Goal: Task Accomplishment & Management: Use online tool/utility

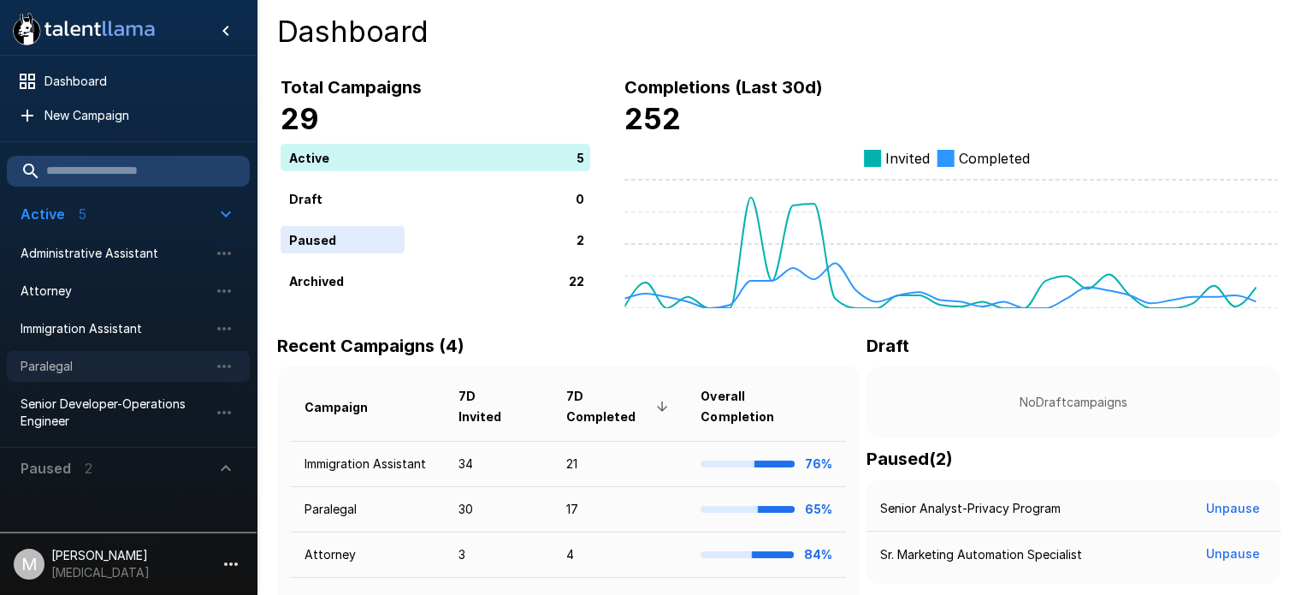
click at [78, 371] on span "Paralegal" at bounding box center [115, 366] width 188 height 17
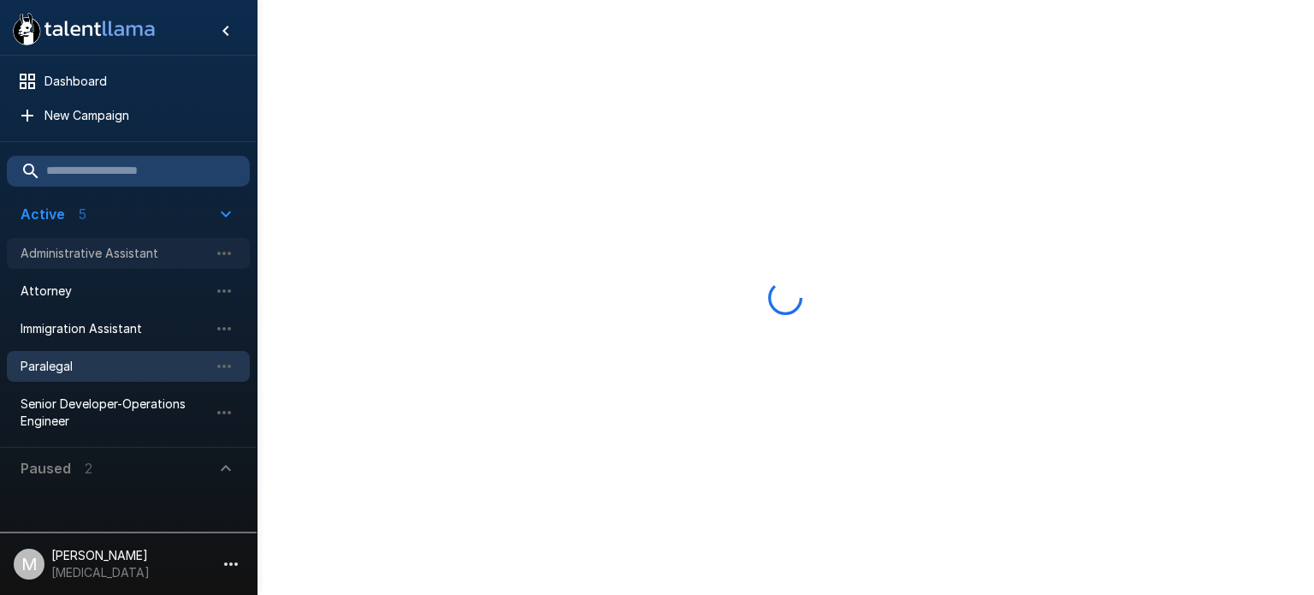
click at [77, 253] on span "Administrative Assistant" at bounding box center [115, 253] width 188 height 17
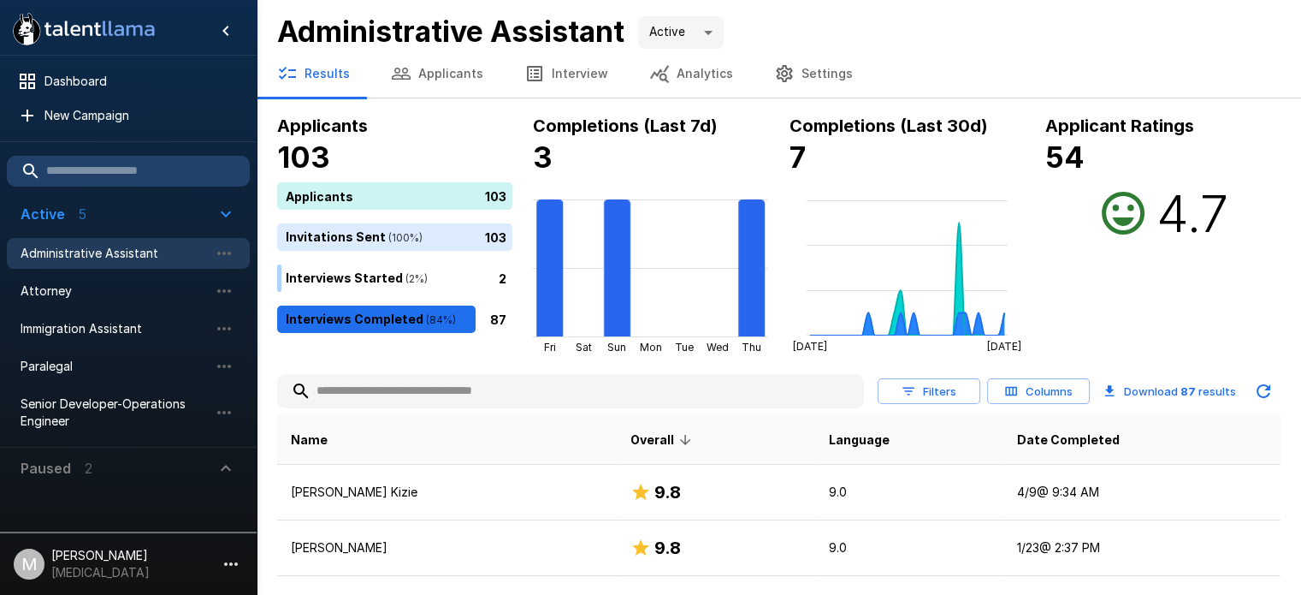
click at [480, 388] on input "text" at bounding box center [570, 391] width 587 height 31
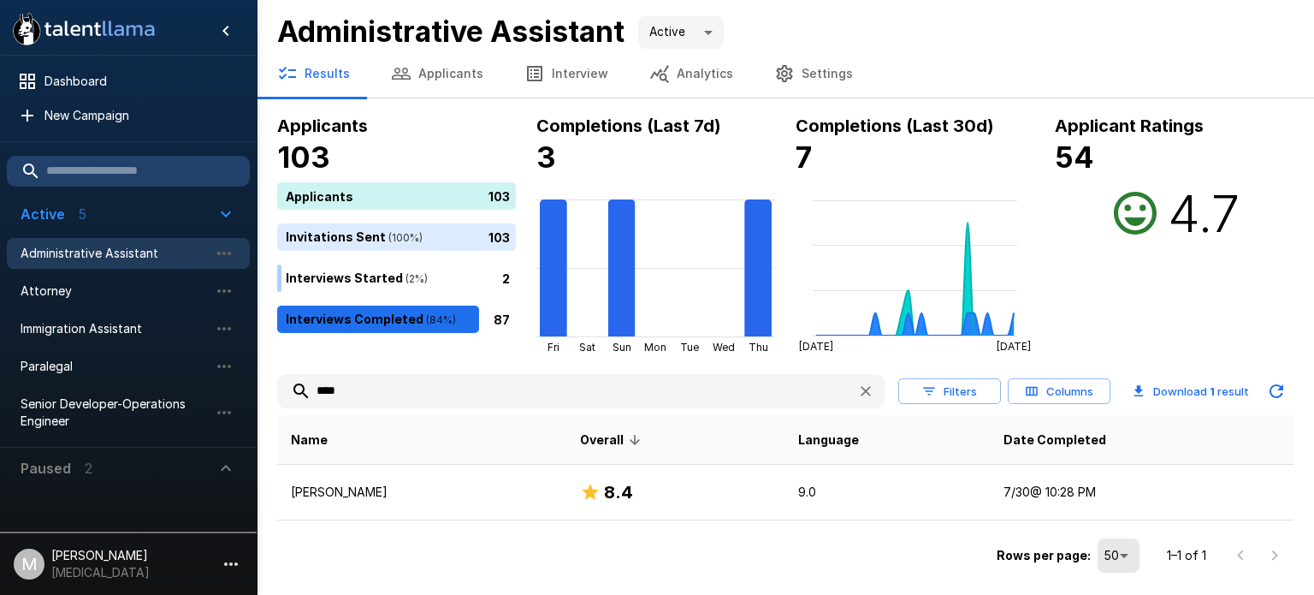
type input "****"
click at [415, 465] on td "[PERSON_NAME]" at bounding box center [421, 493] width 289 height 56
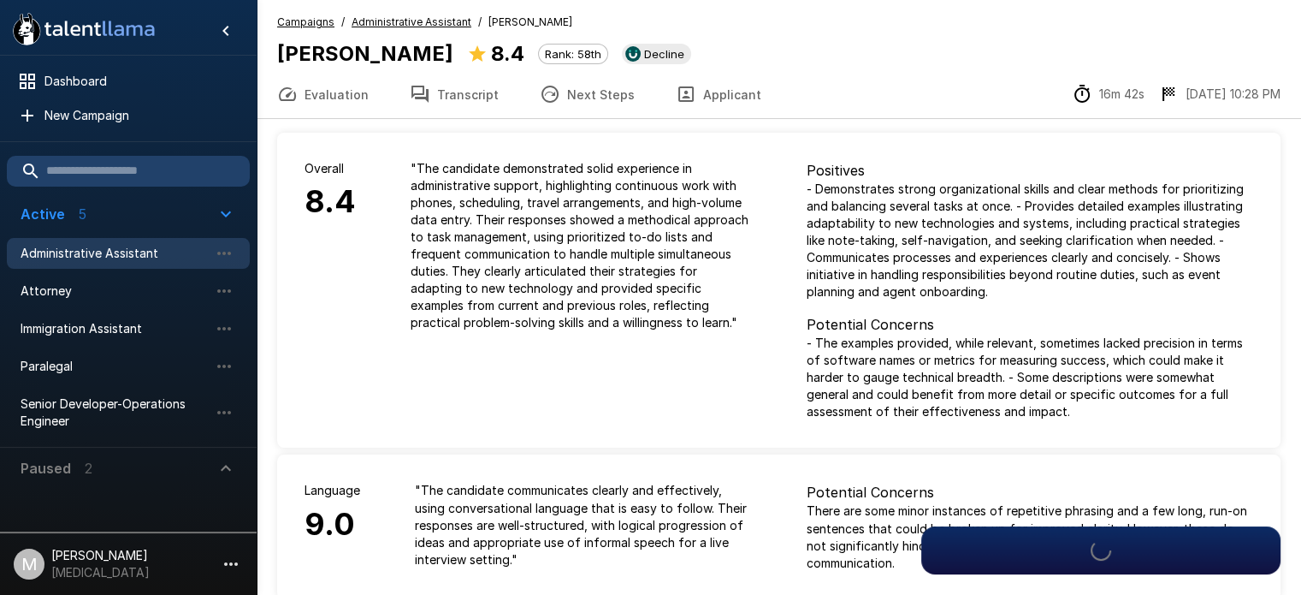
click at [467, 114] on button "Transcript" at bounding box center [454, 94] width 130 height 48
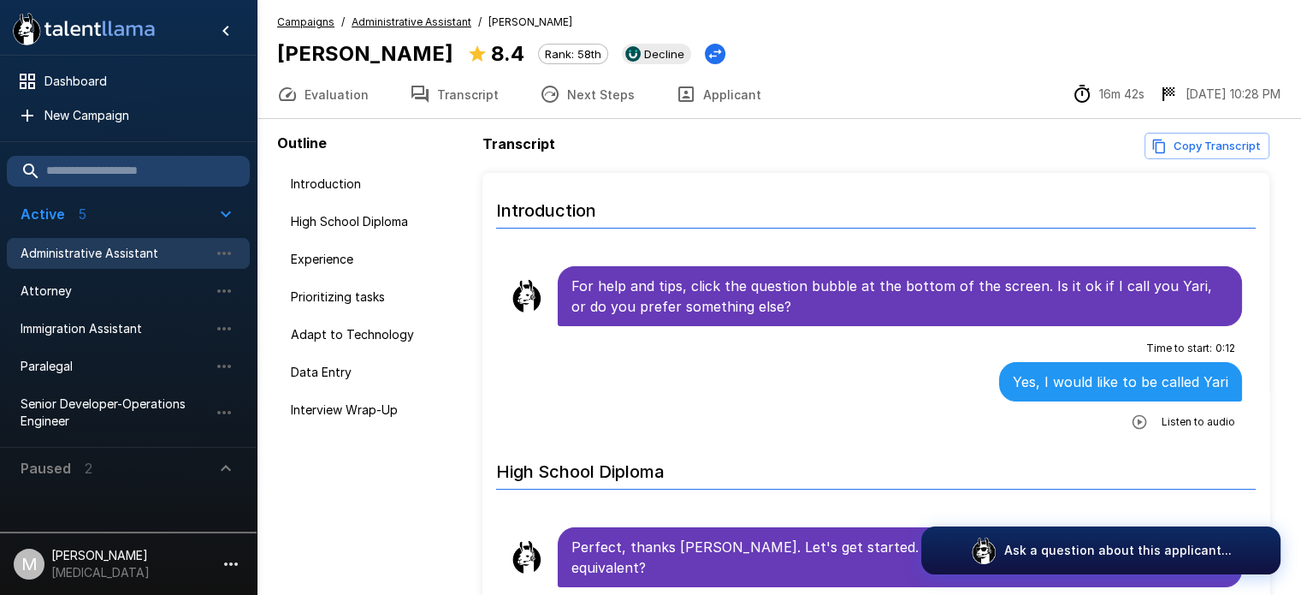
drag, startPoint x: 1128, startPoint y: 417, endPoint x: 1137, endPoint y: 507, distance: 91.2
click at [1131, 416] on icon "button" at bounding box center [1139, 421] width 17 height 17
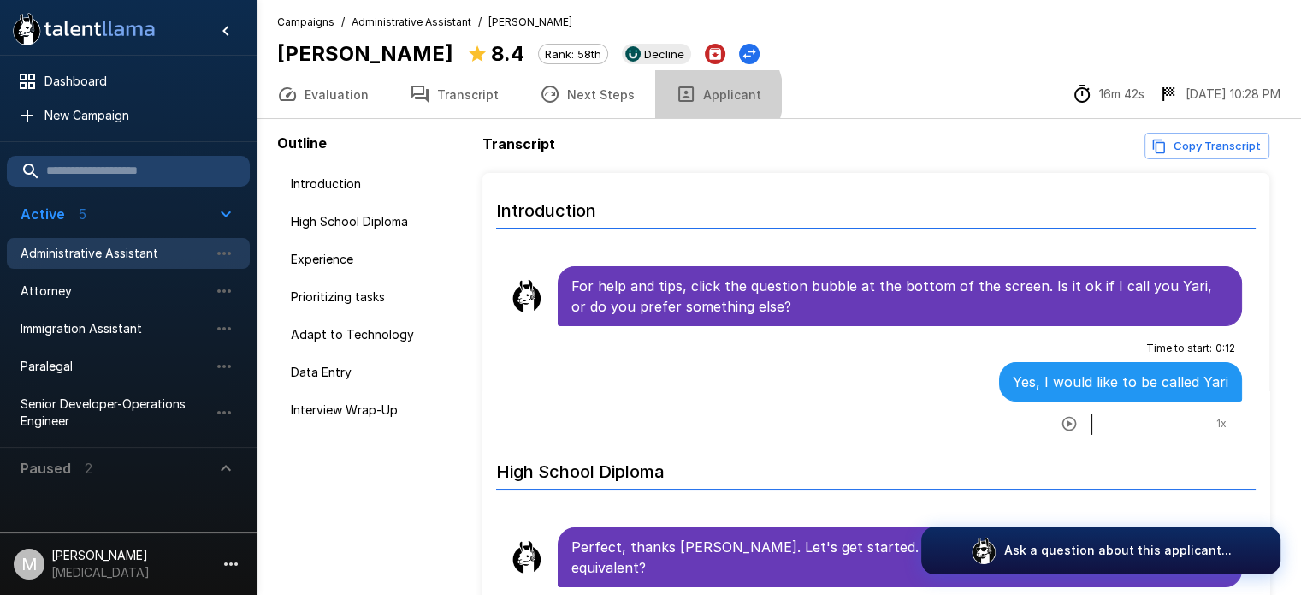
click at [696, 95] on button "Applicant" at bounding box center [718, 94] width 127 height 48
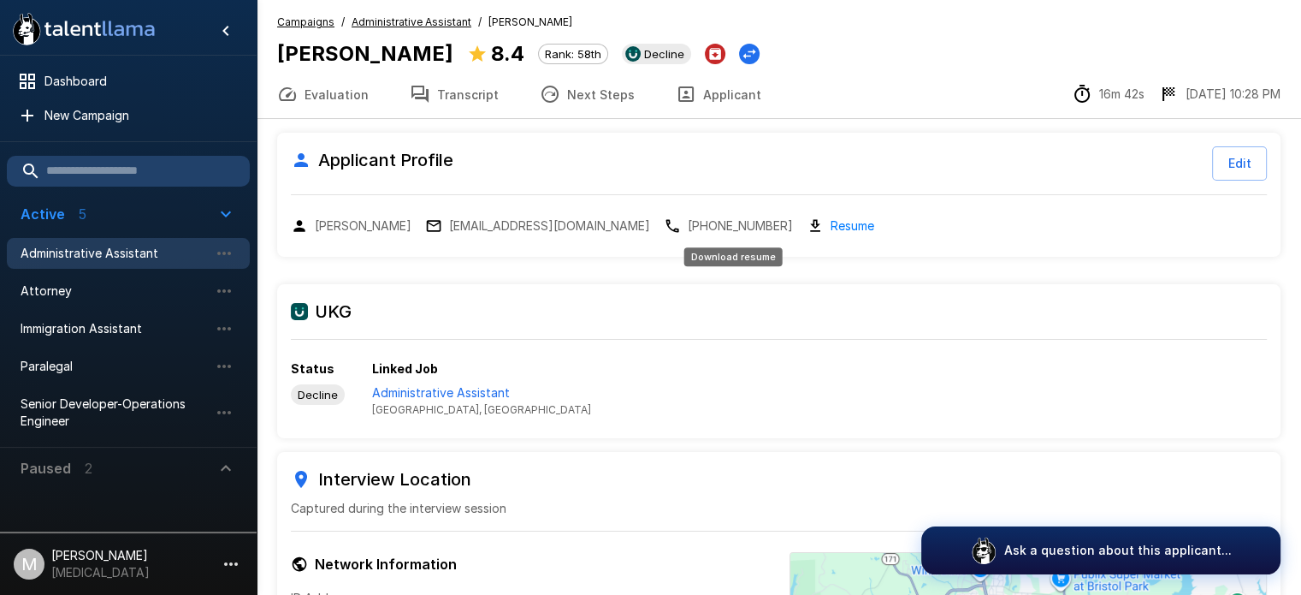
click at [831, 218] on link "Resume" at bounding box center [853, 226] width 44 height 20
click at [471, 97] on button "Transcript" at bounding box center [454, 94] width 130 height 48
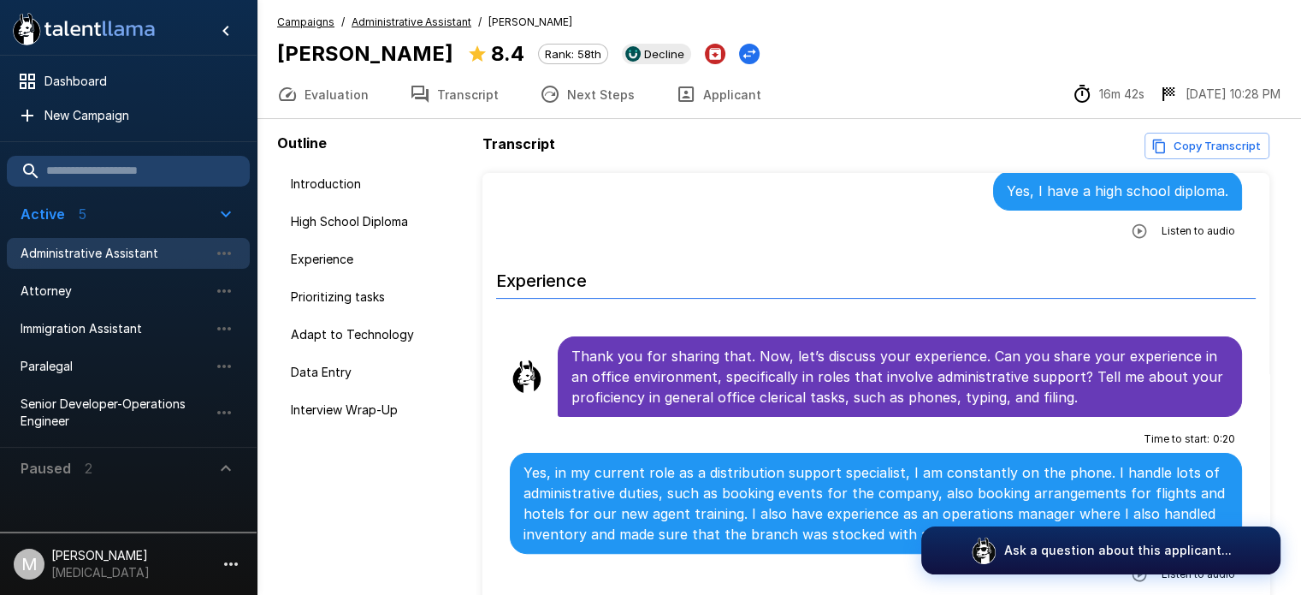
scroll to position [450, 0]
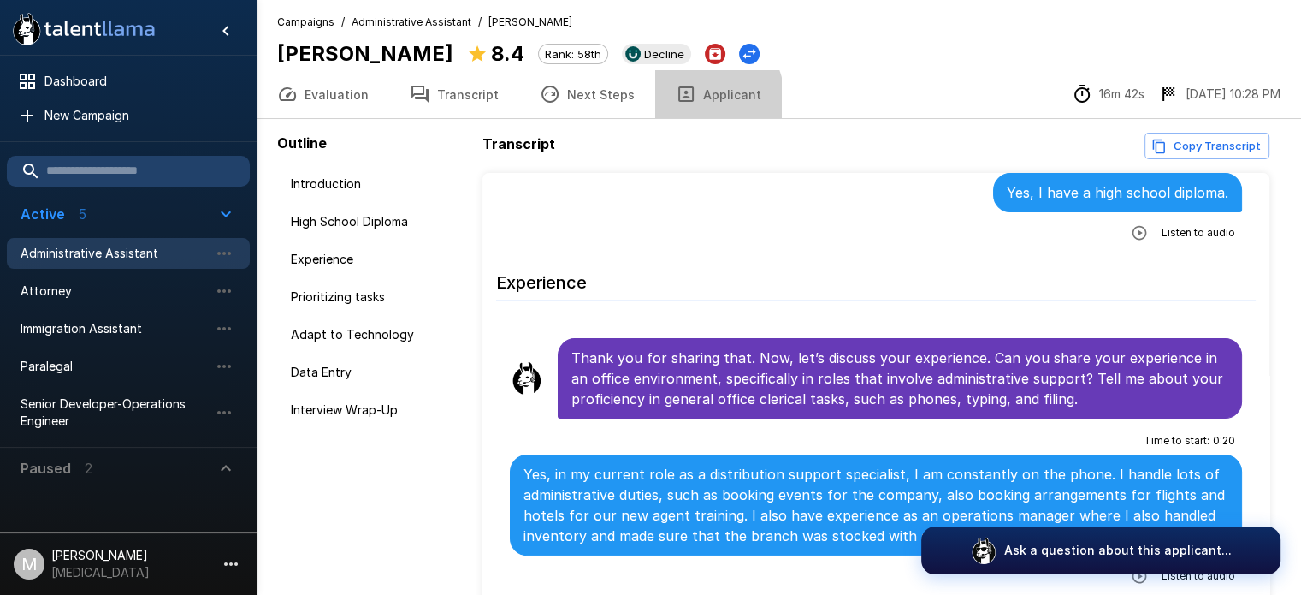
click at [676, 104] on icon "button" at bounding box center [686, 94] width 21 height 21
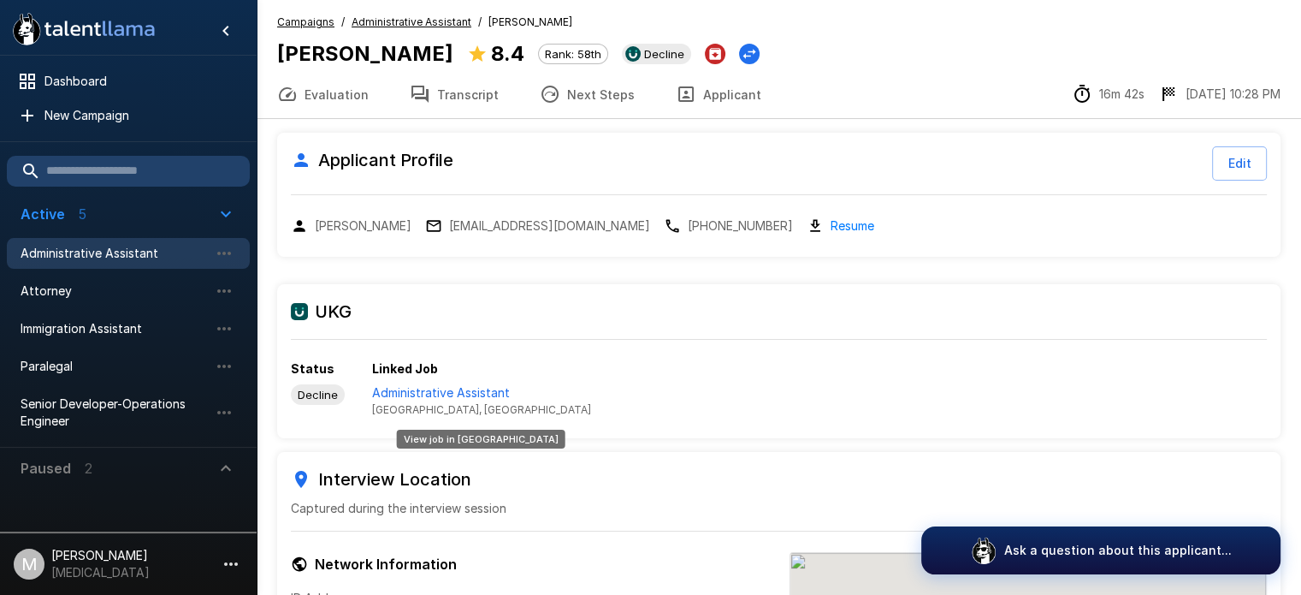
click at [468, 386] on p "Administrative Assistant" at bounding box center [481, 392] width 219 height 17
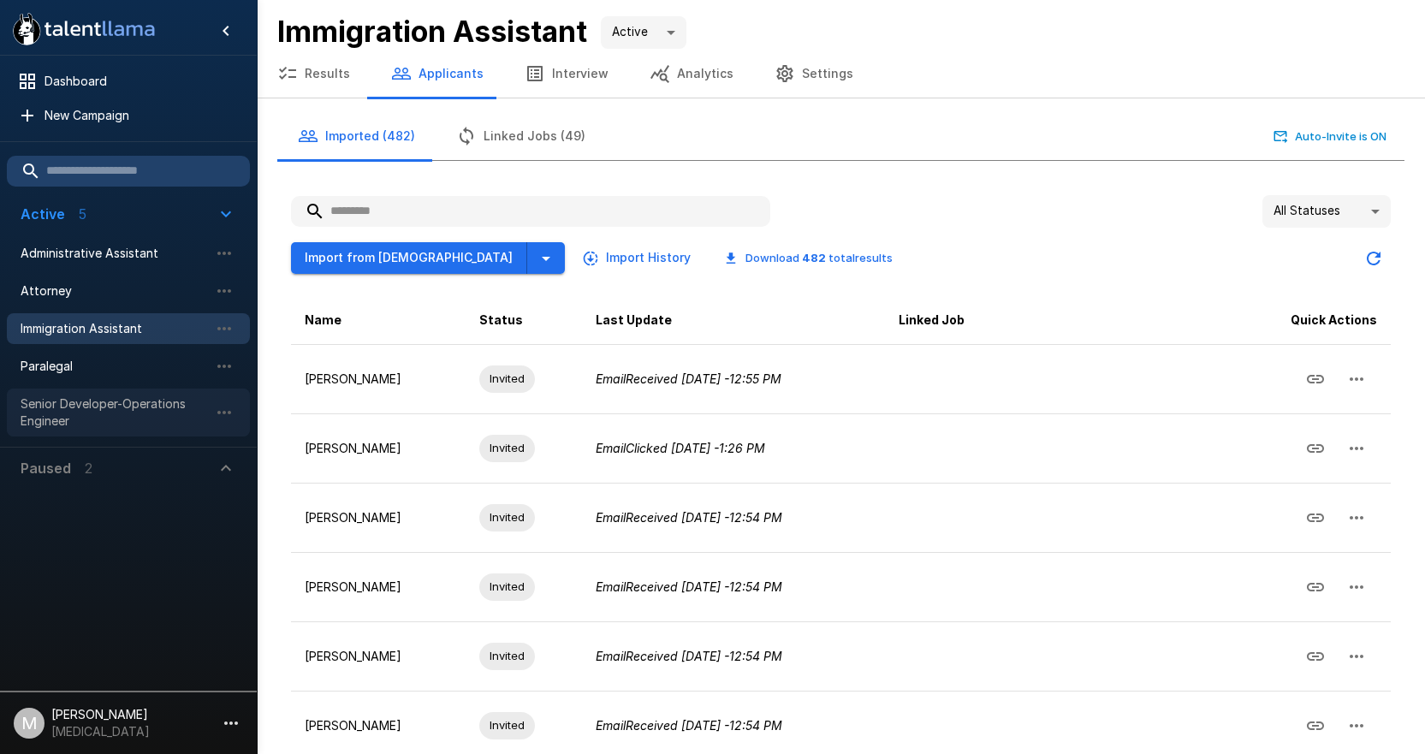
click at [23, 418] on span "Senior Developer-Operations Engineer" at bounding box center [115, 412] width 188 height 34
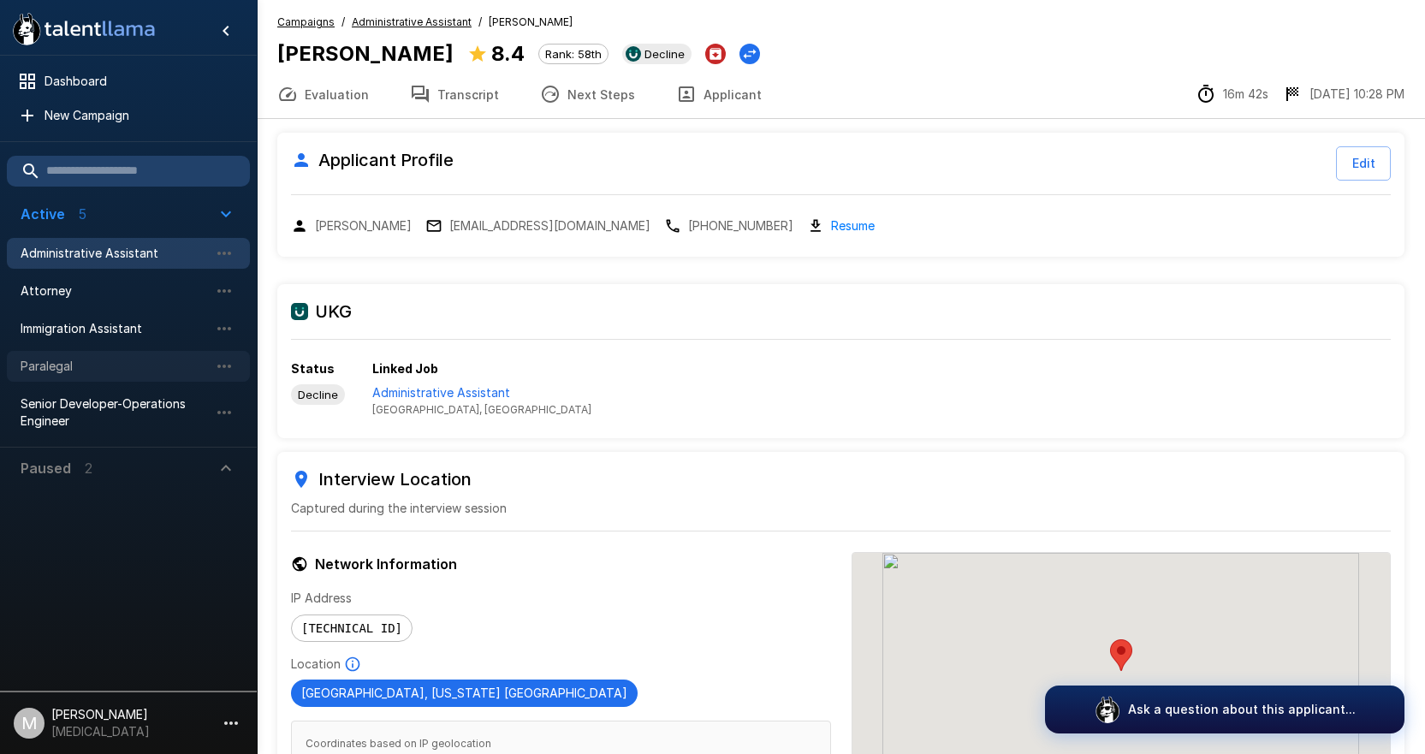
click at [86, 379] on div "Paralegal" at bounding box center [128, 366] width 243 height 31
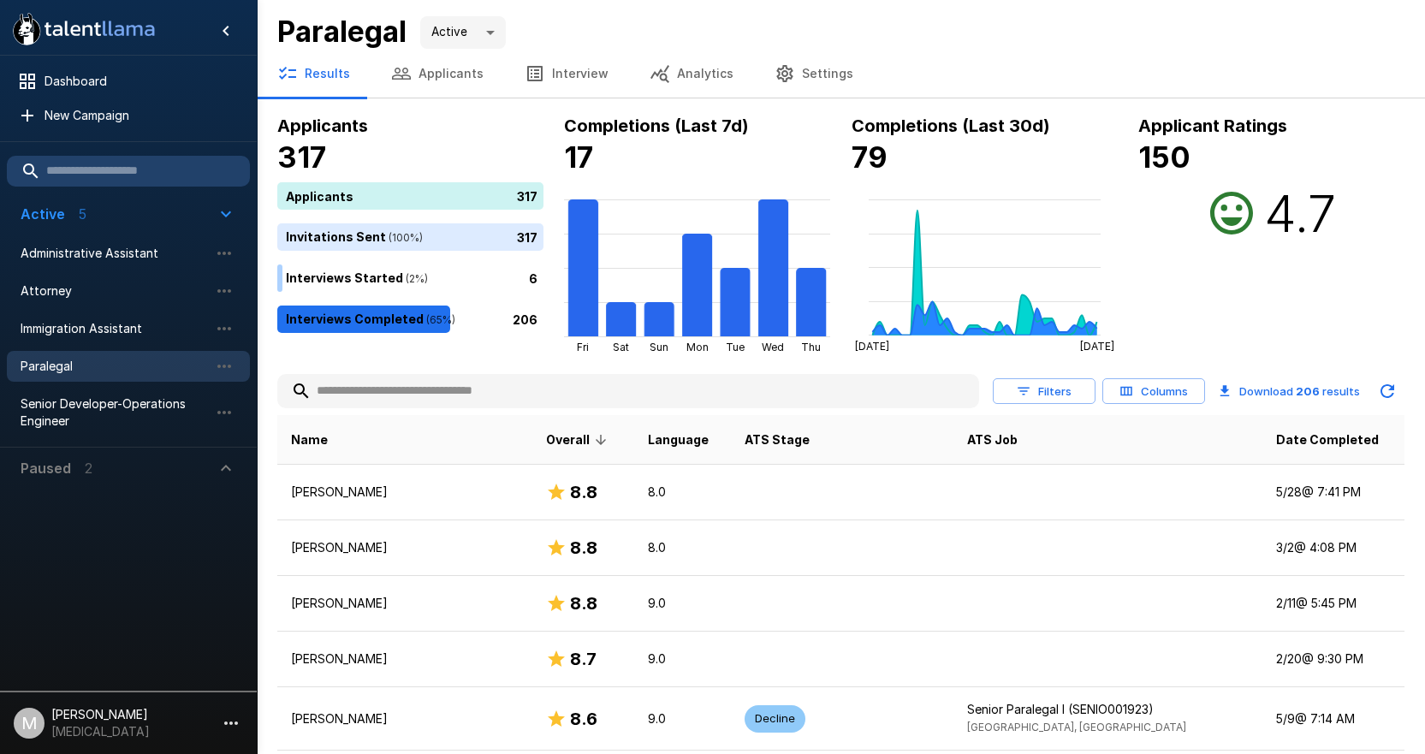
click at [448, 62] on button "Applicants" at bounding box center [436, 74] width 133 height 48
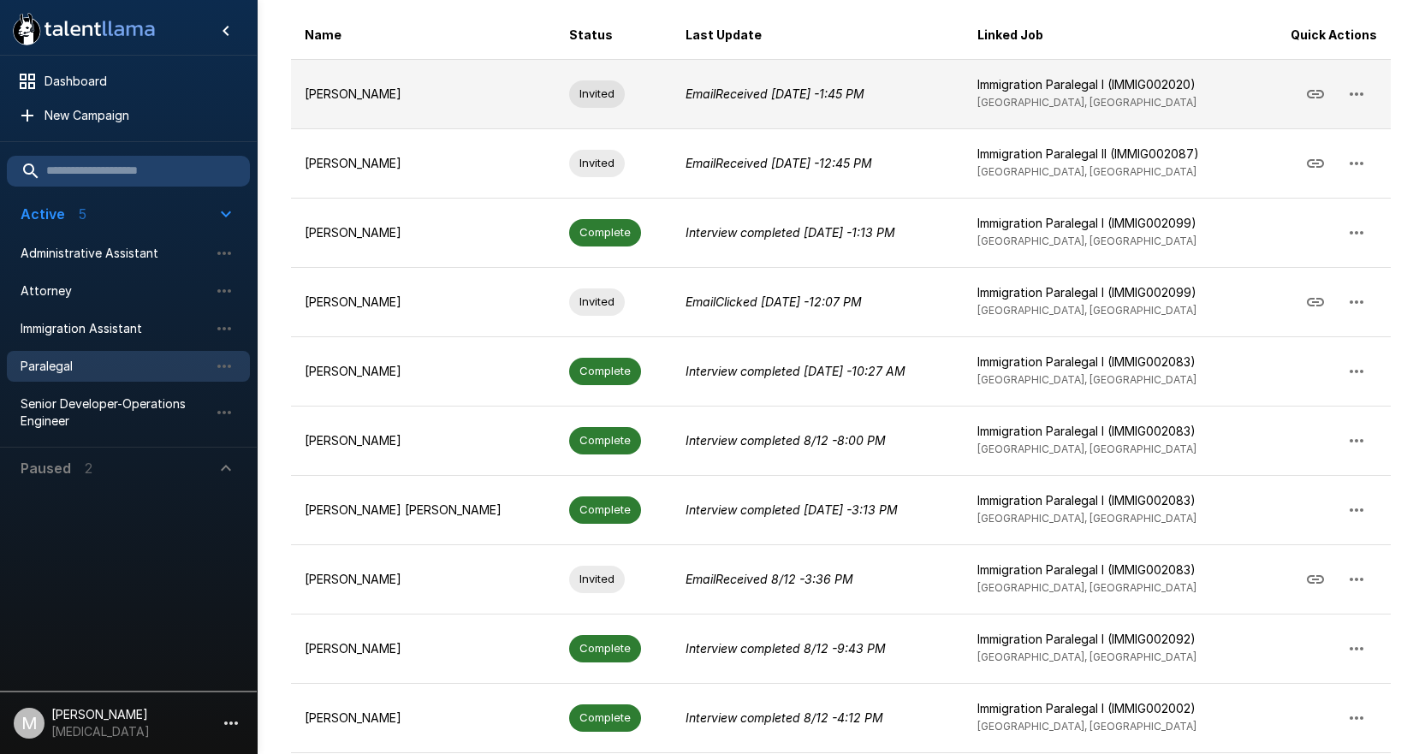
scroll to position [355, 0]
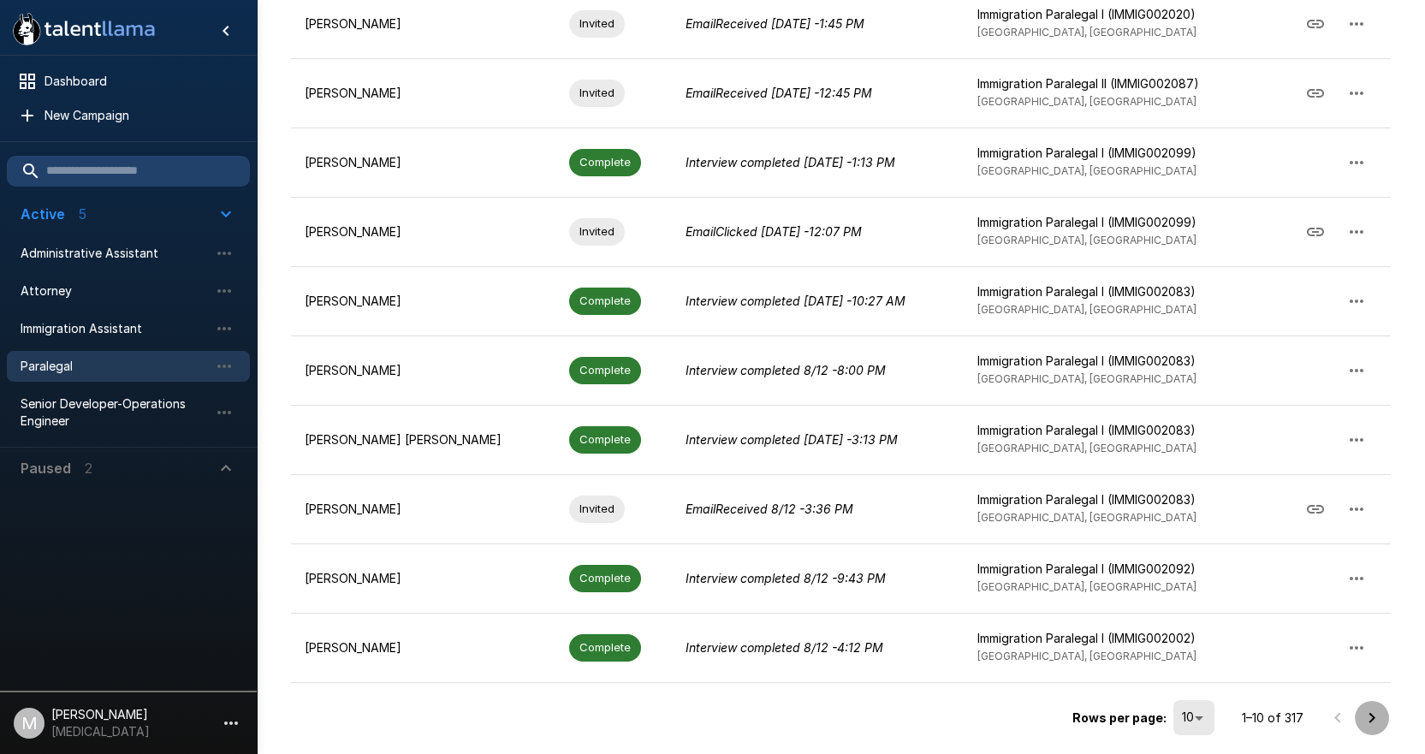
click at [1376, 717] on icon "Go to next page" at bounding box center [1371, 718] width 21 height 21
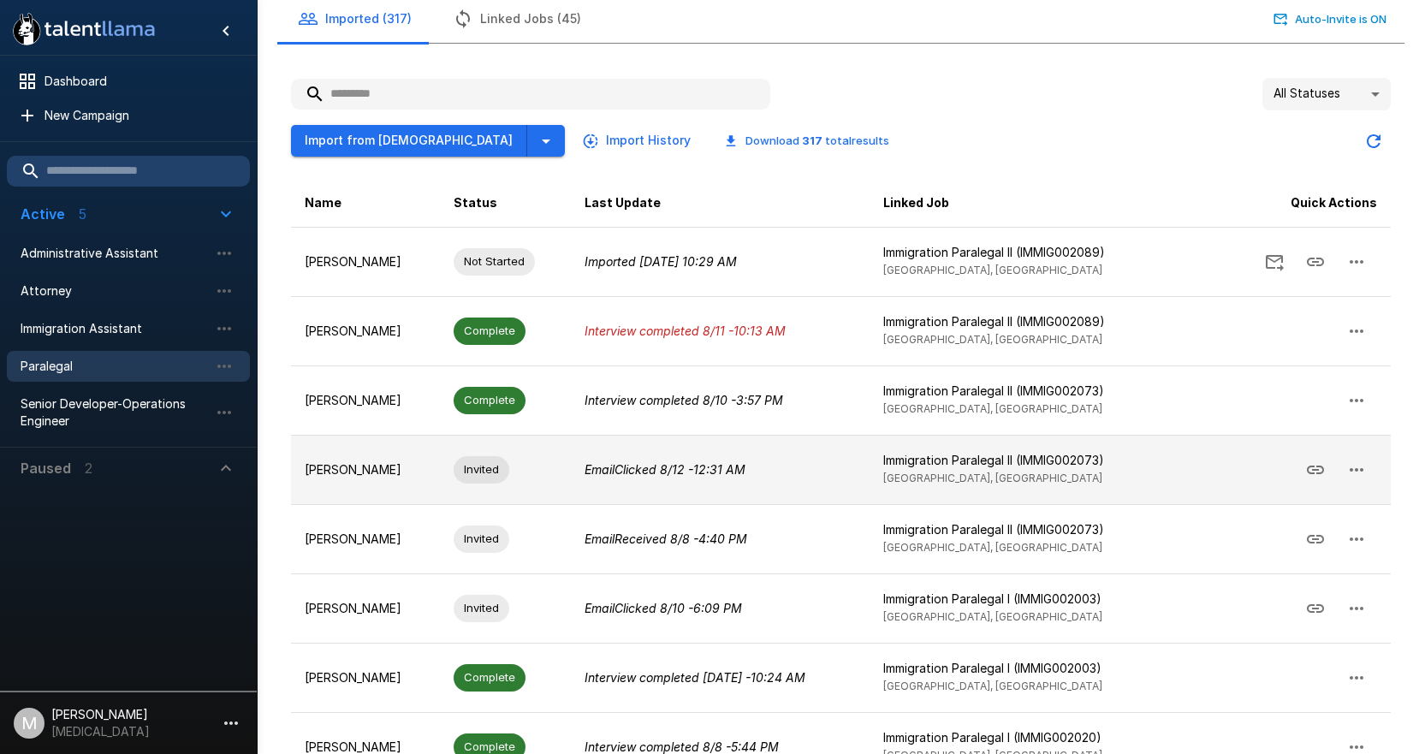
scroll to position [98, 0]
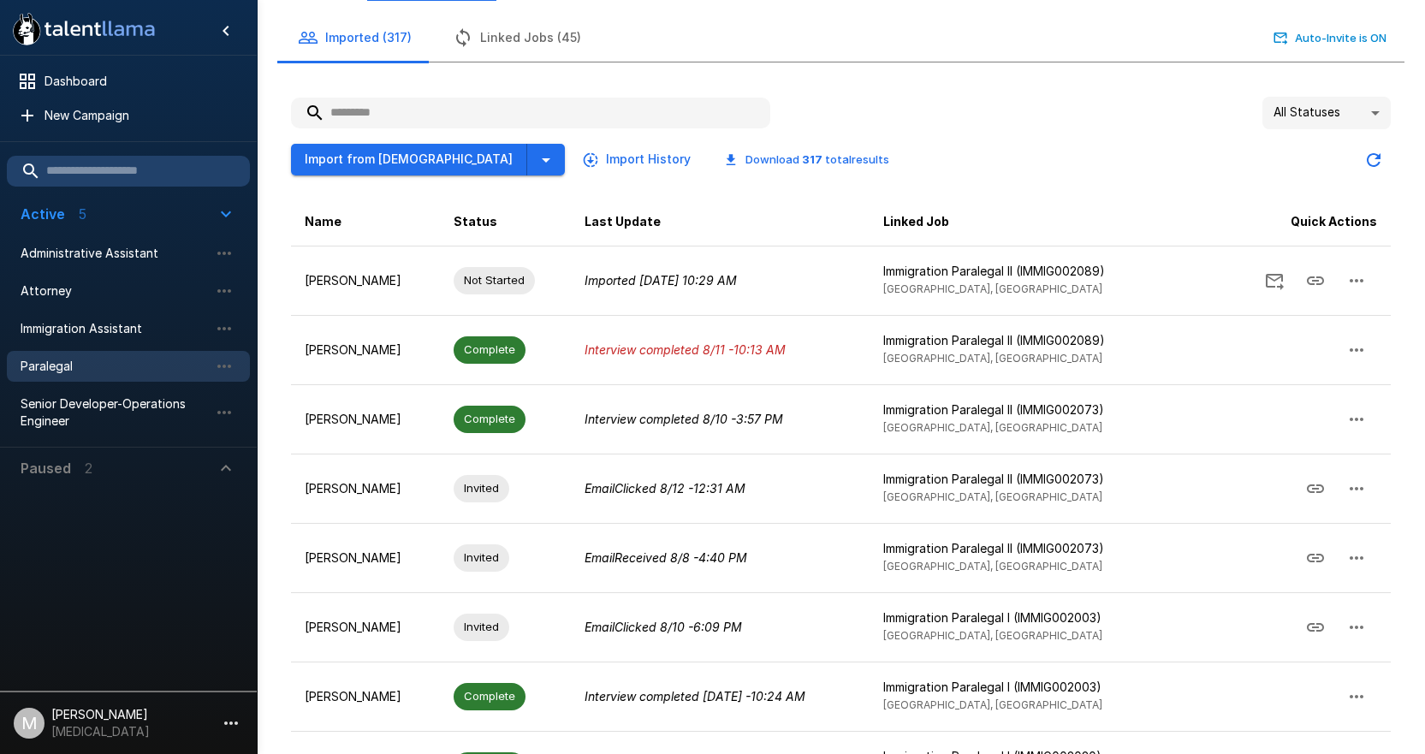
click at [467, 99] on input "text" at bounding box center [530, 113] width 479 height 31
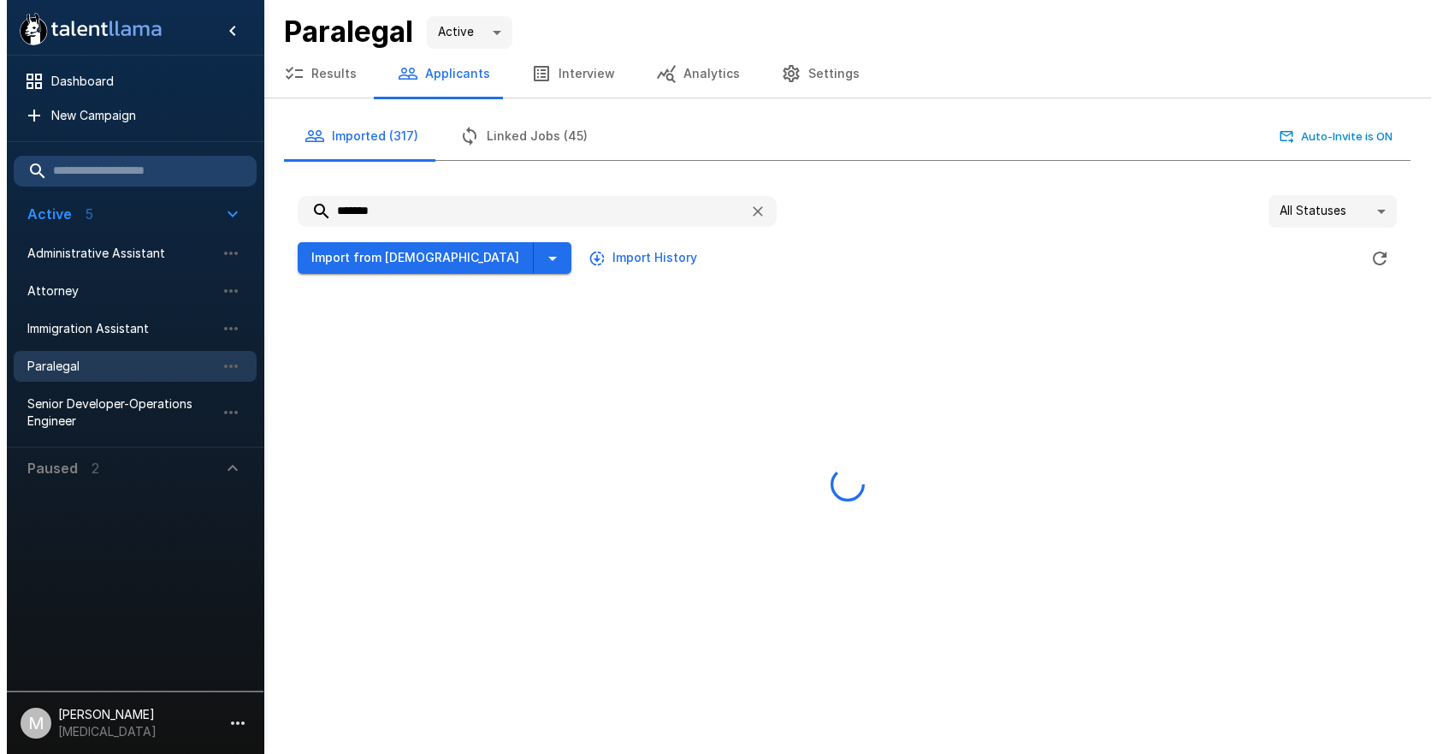
scroll to position [0, 0]
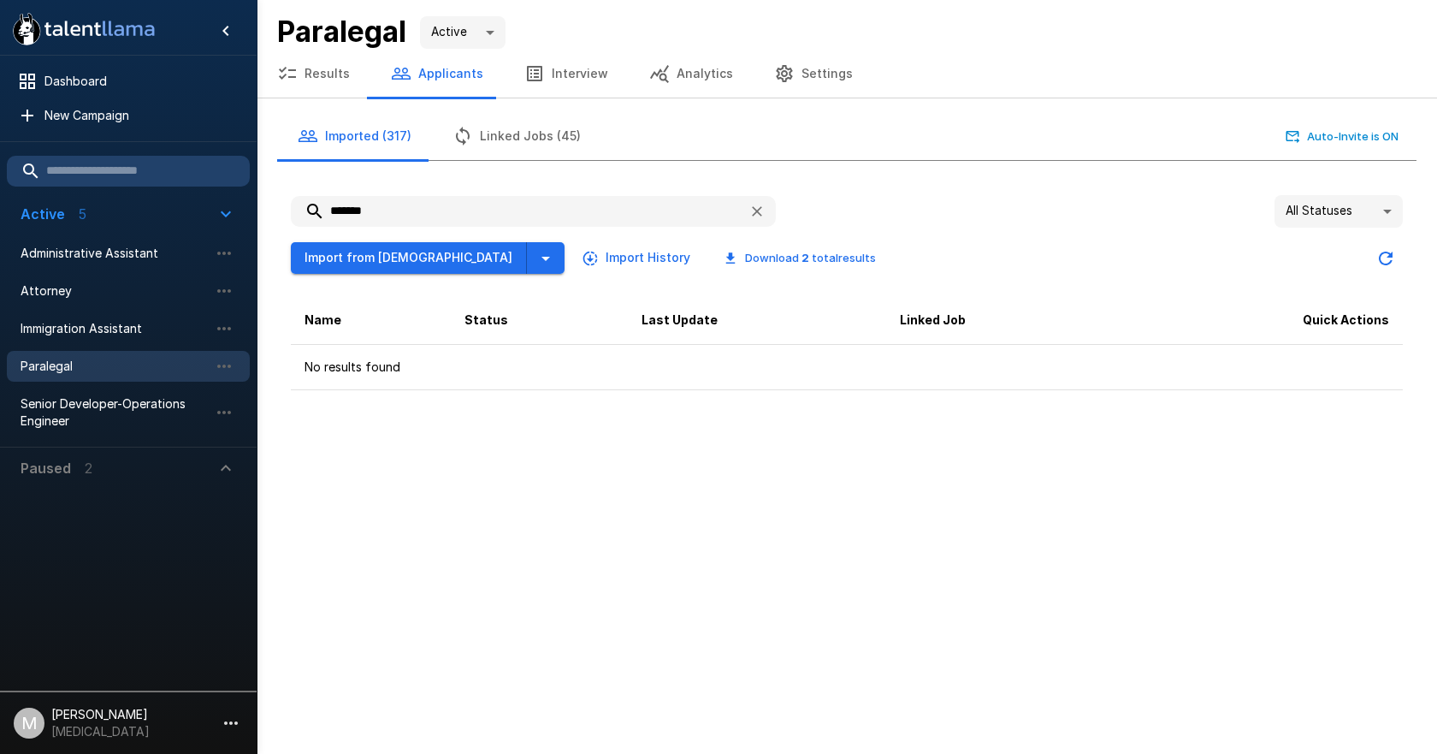
drag, startPoint x: 420, startPoint y: 214, endPoint x: 0, endPoint y: 204, distance: 420.2
click at [257, 204] on div ".st0{fill:#FFFFFF;} .st1{fill:#76a4ed;} Dashboard New Campaign Active 5 Adminis…" at bounding box center [847, 202] width 1181 height 404
drag, startPoint x: 434, startPoint y: 206, endPoint x: 0, endPoint y: 191, distance: 434.0
click at [257, 181] on div ".st0{fill:#FFFFFF;} .st1{fill:#76a4ed;} Dashboard New Campaign Active 5 Adminis…" at bounding box center [847, 202] width 1181 height 404
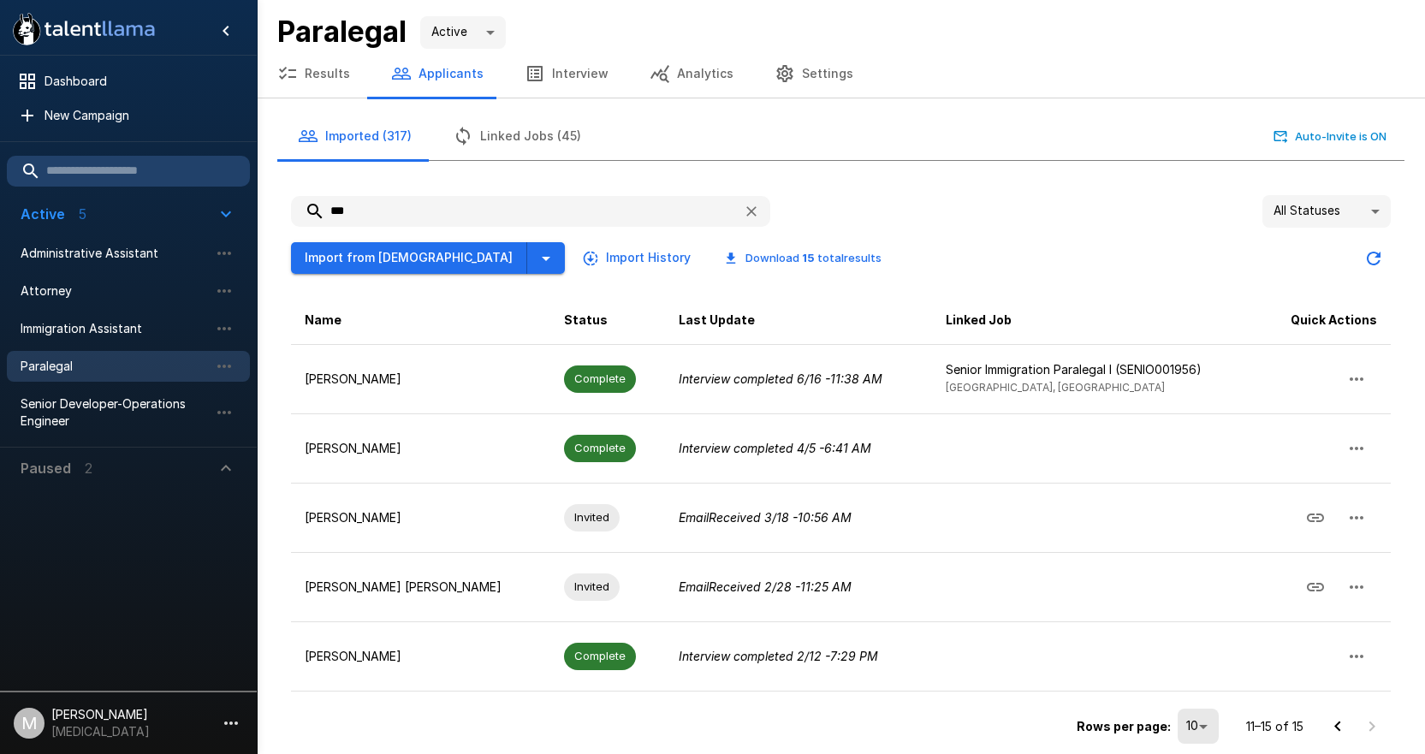
drag, startPoint x: 499, startPoint y: 217, endPoint x: 161, endPoint y: 181, distance: 339.9
click at [257, 181] on div ".st0{fill:#FFFFFF;} .st1{fill:#76a4ed;} Dashboard New Campaign Active 5 Adminis…" at bounding box center [841, 381] width 1168 height 762
click at [449, 210] on input "***" at bounding box center [510, 211] width 438 height 31
drag, startPoint x: 221, startPoint y: 218, endPoint x: 0, endPoint y: 220, distance: 220.7
click at [257, 218] on div ".st0{fill:#FFFFFF;} .st1{fill:#76a4ed;} Dashboard New Campaign Active 5 Adminis…" at bounding box center [841, 381] width 1168 height 762
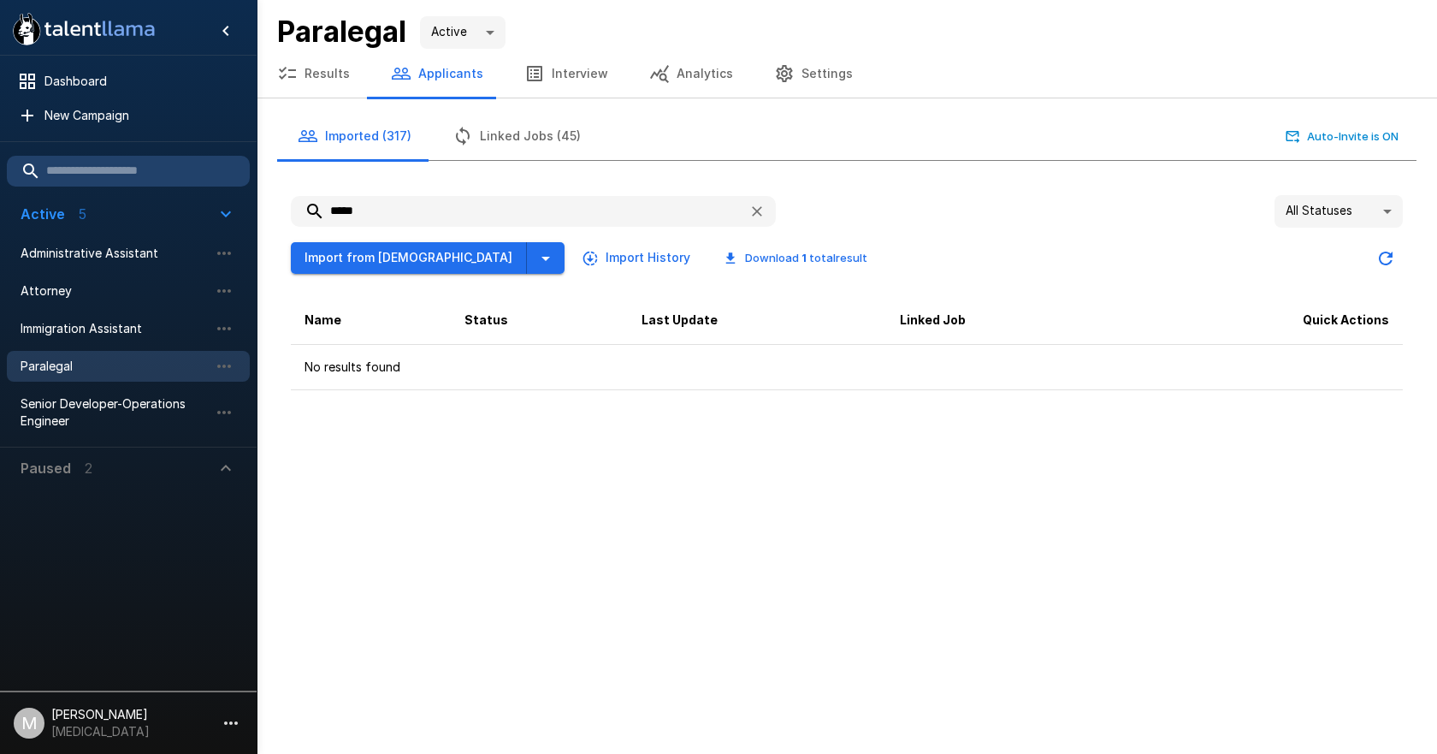
drag, startPoint x: 447, startPoint y: 211, endPoint x: 0, endPoint y: 221, distance: 446.7
click at [257, 221] on div ".st0{fill:#FFFFFF;} .st1{fill:#76a4ed;} Dashboard New Campaign Active 5 Adminis…" at bounding box center [847, 202] width 1181 height 404
drag, startPoint x: 437, startPoint y: 211, endPoint x: 0, endPoint y: 240, distance: 438.1
click at [257, 234] on div ".st0{fill:#FFFFFF;} .st1{fill:#76a4ed;} Dashboard New Campaign Active 5 Adminis…" at bounding box center [847, 202] width 1181 height 404
drag, startPoint x: 413, startPoint y: 203, endPoint x: 89, endPoint y: 201, distance: 324.3
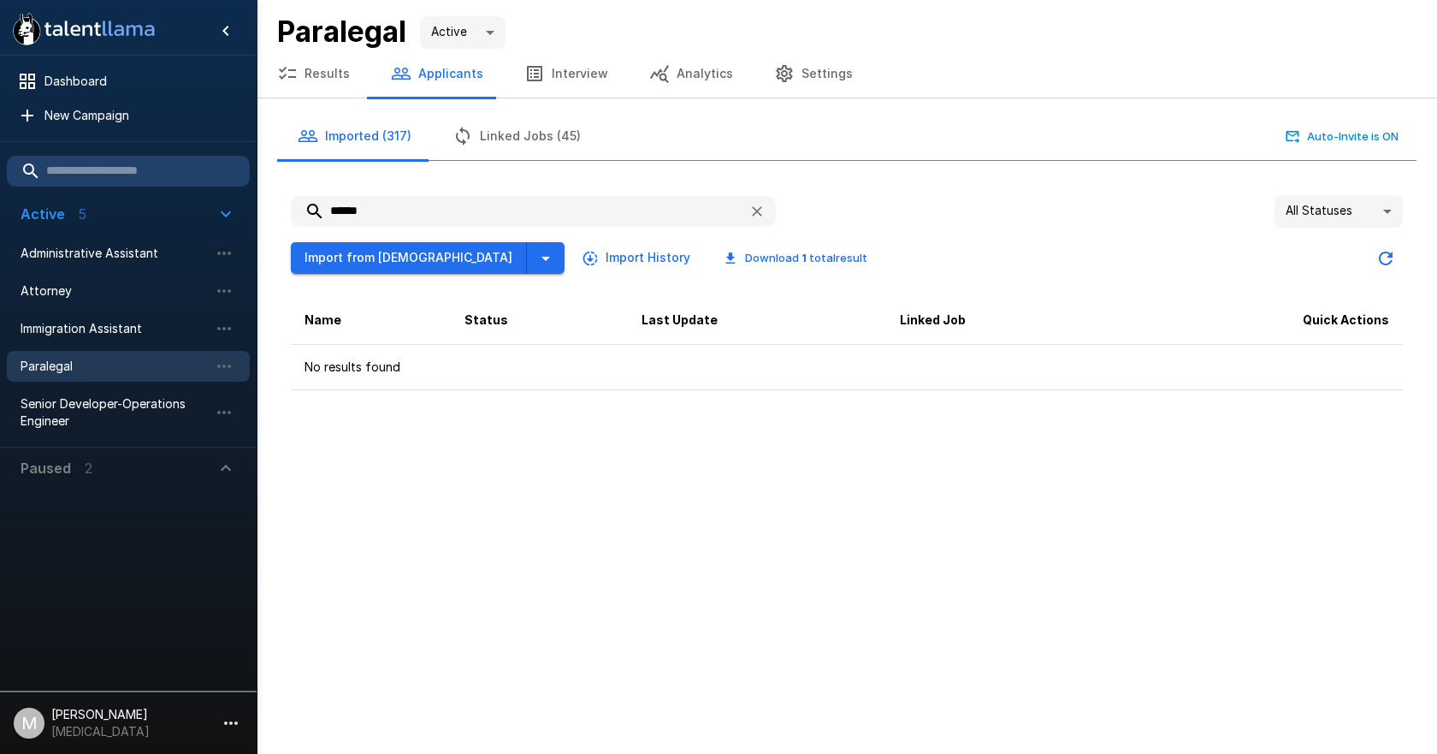
click at [257, 201] on div ".st0{fill:#FFFFFF;} .st1{fill:#76a4ed;} Dashboard New Campaign Active 5 Adminis…" at bounding box center [847, 202] width 1181 height 404
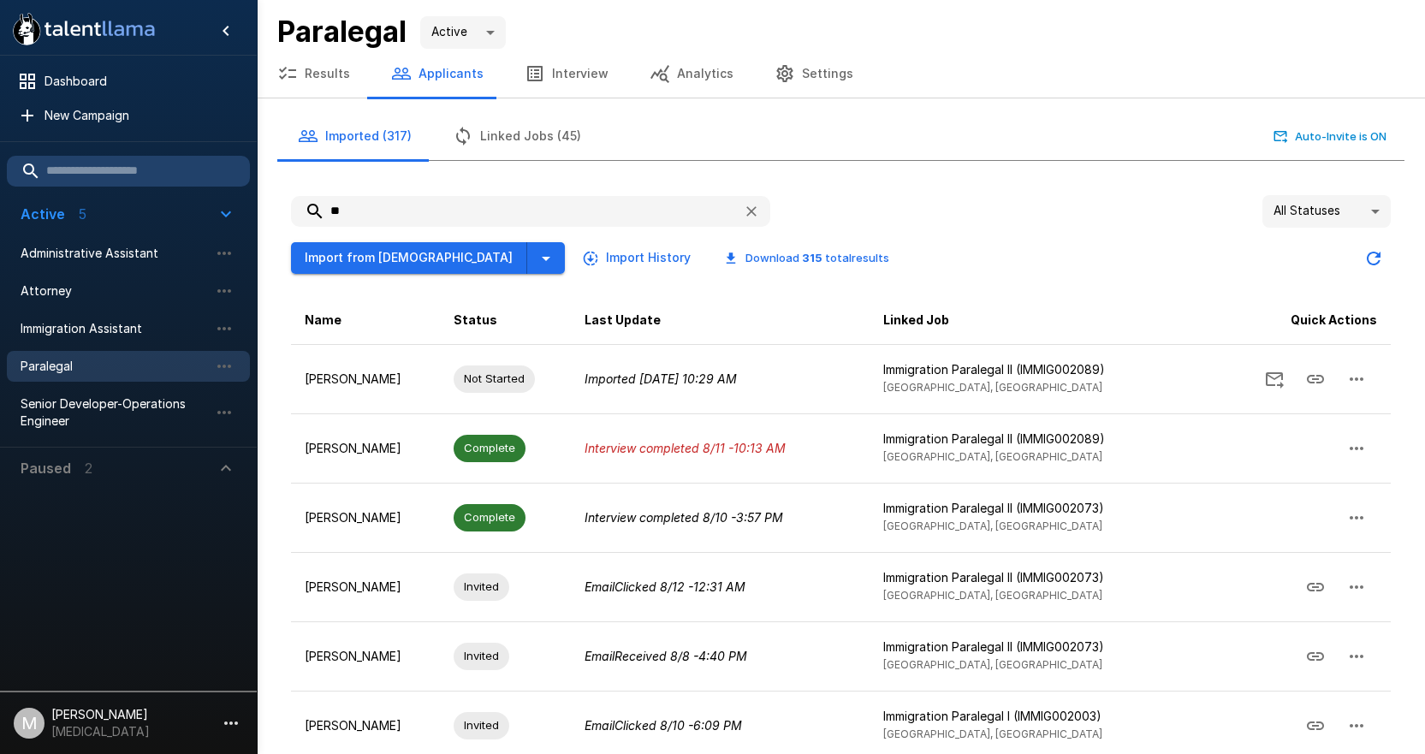
type input "*"
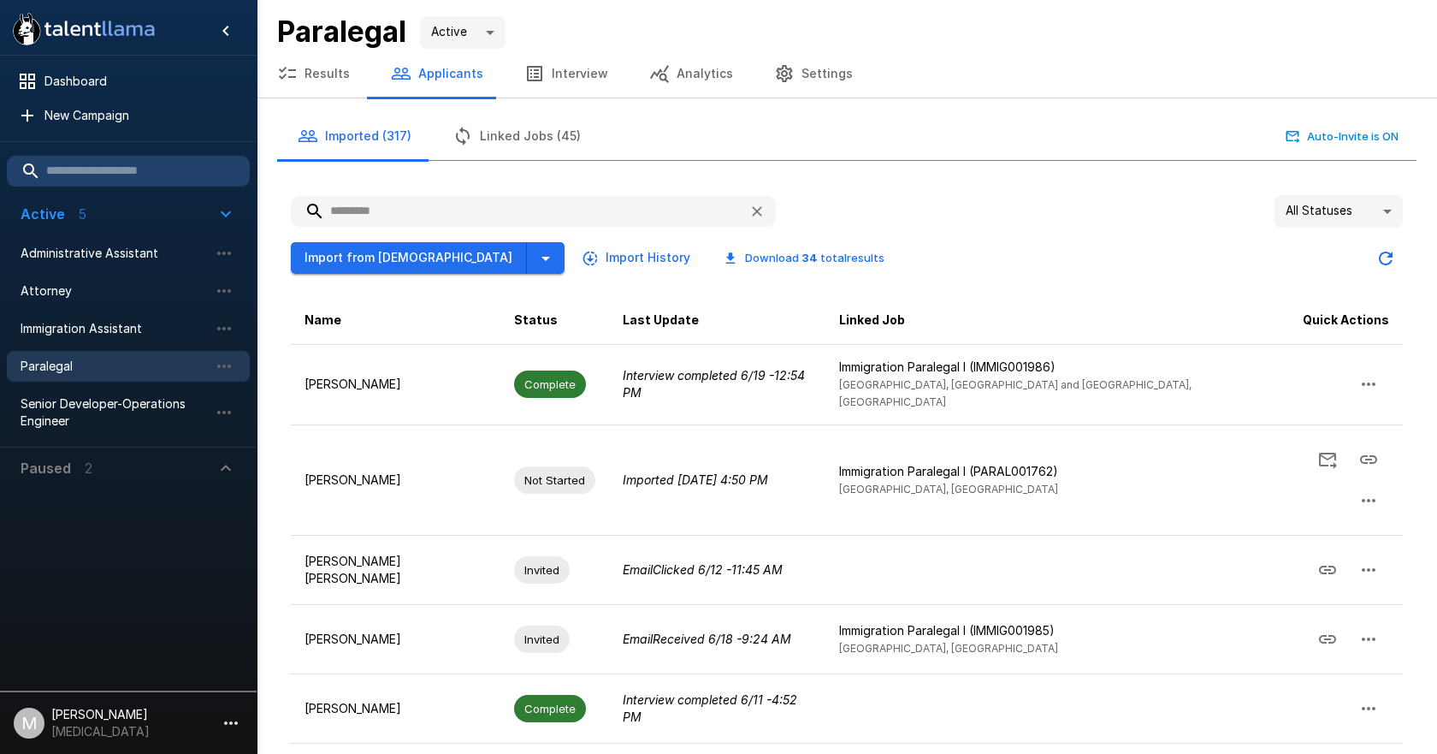
type input "*"
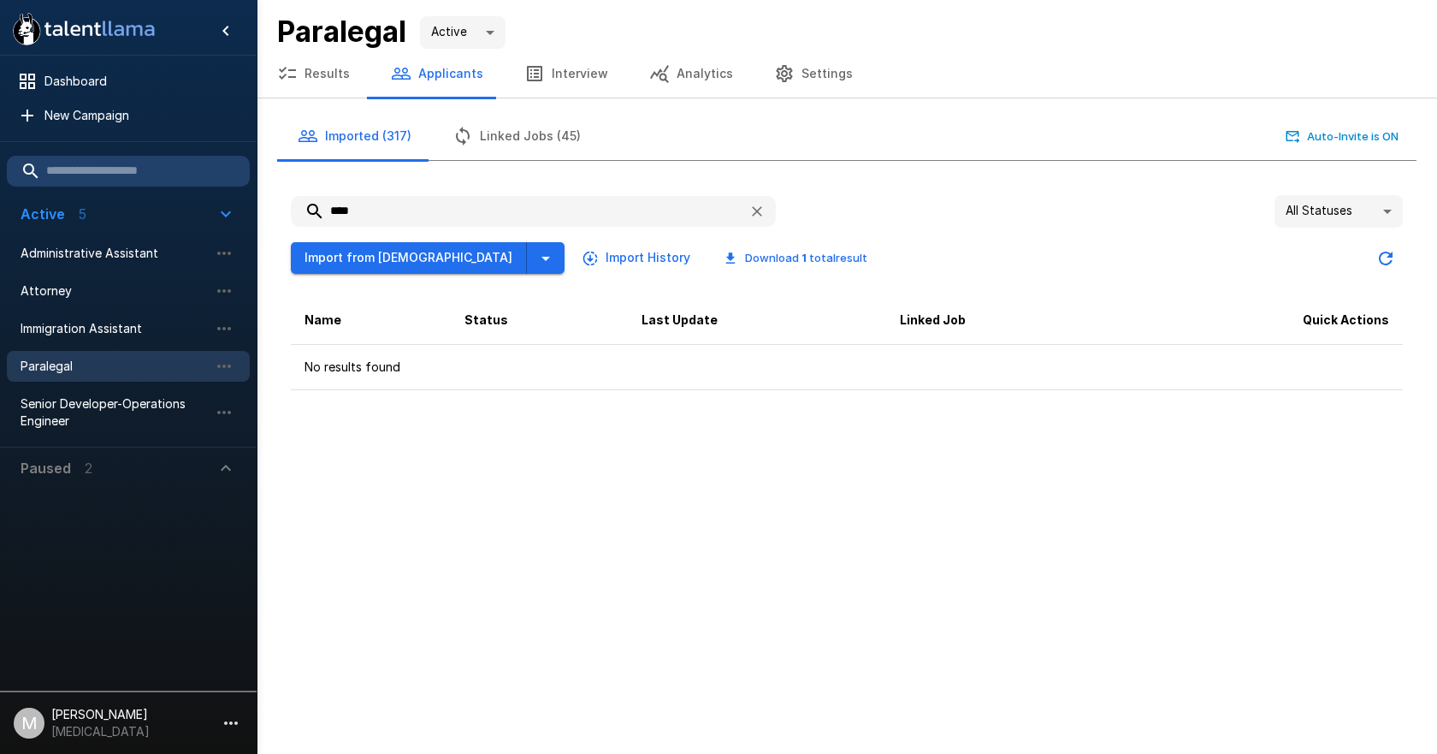
type input "****"
click at [542, 258] on icon "button" at bounding box center [546, 259] width 9 height 4
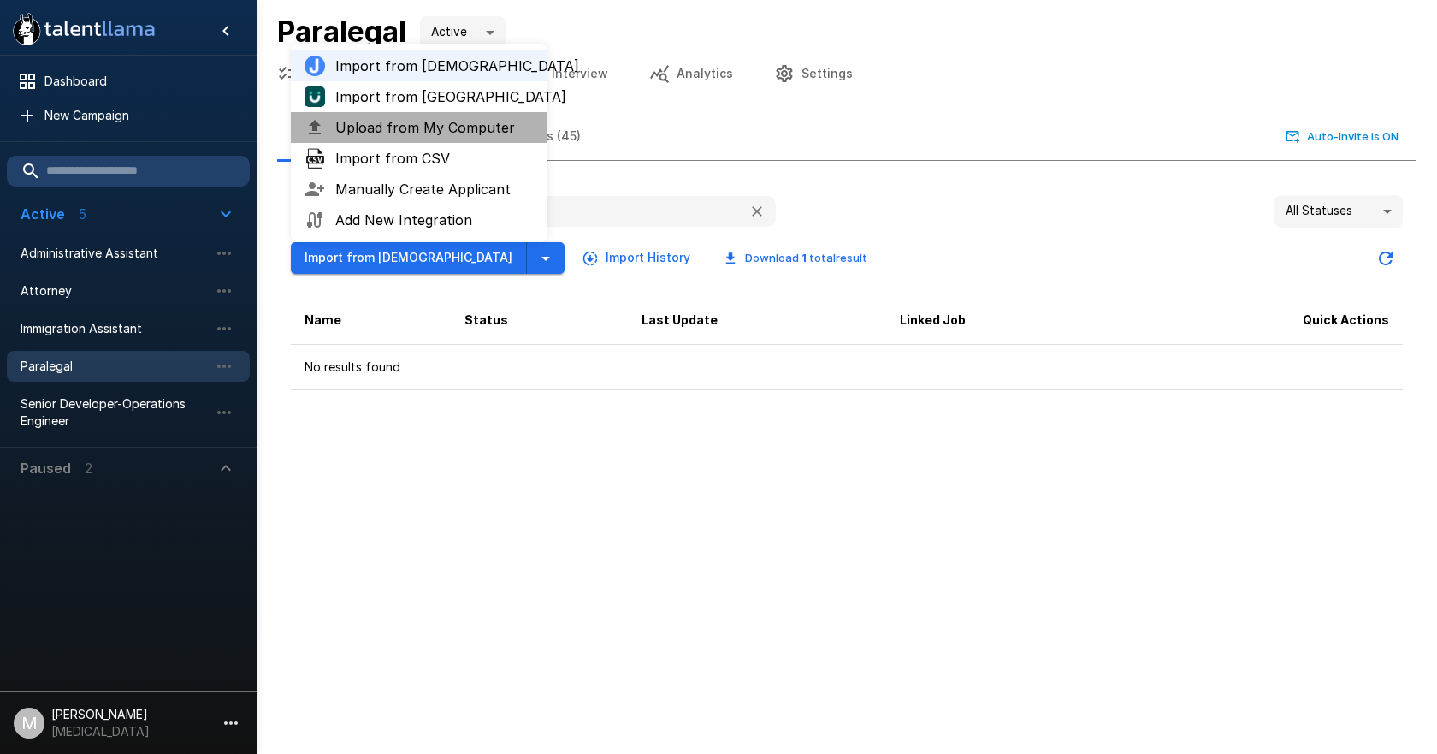
click at [425, 136] on span "Upload from My Computer" at bounding box center [434, 127] width 198 height 21
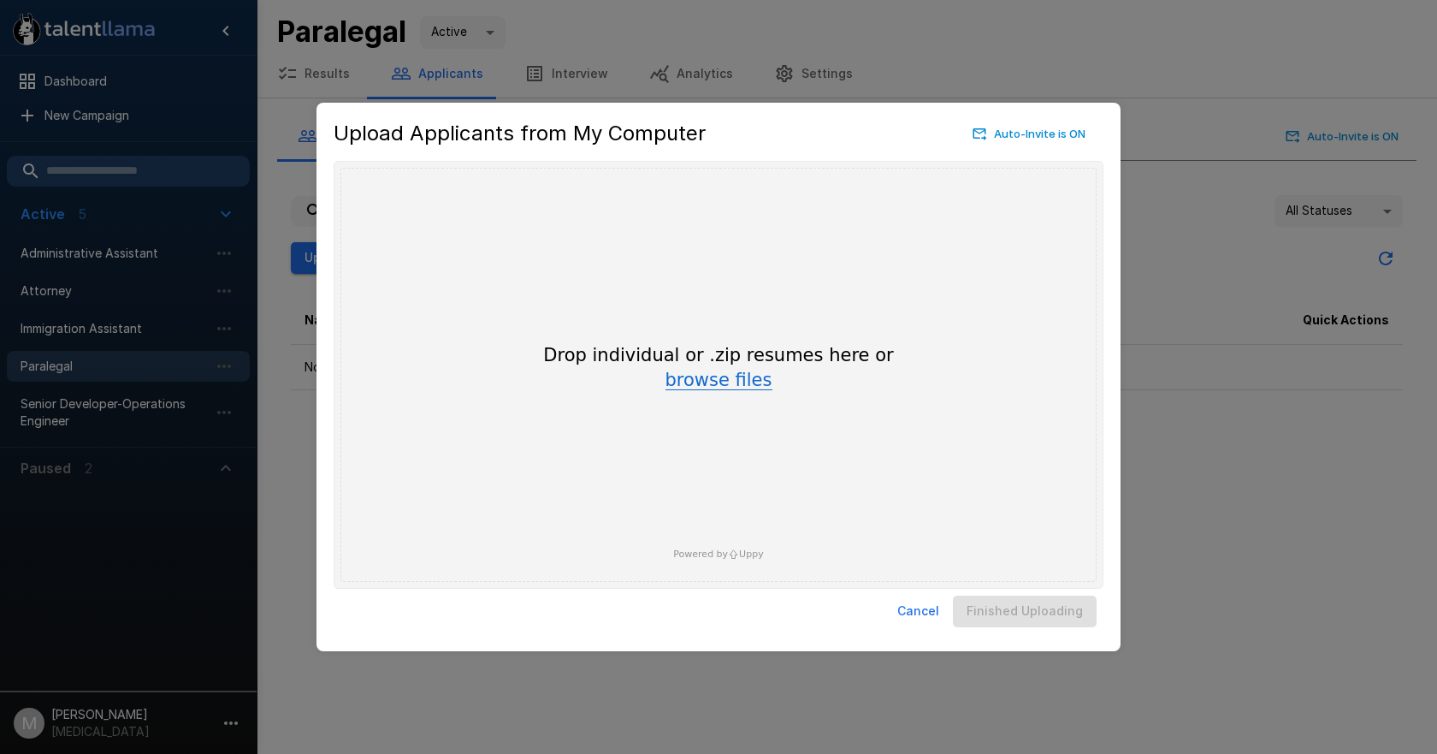
click at [726, 388] on button "browse files" at bounding box center [719, 380] width 107 height 19
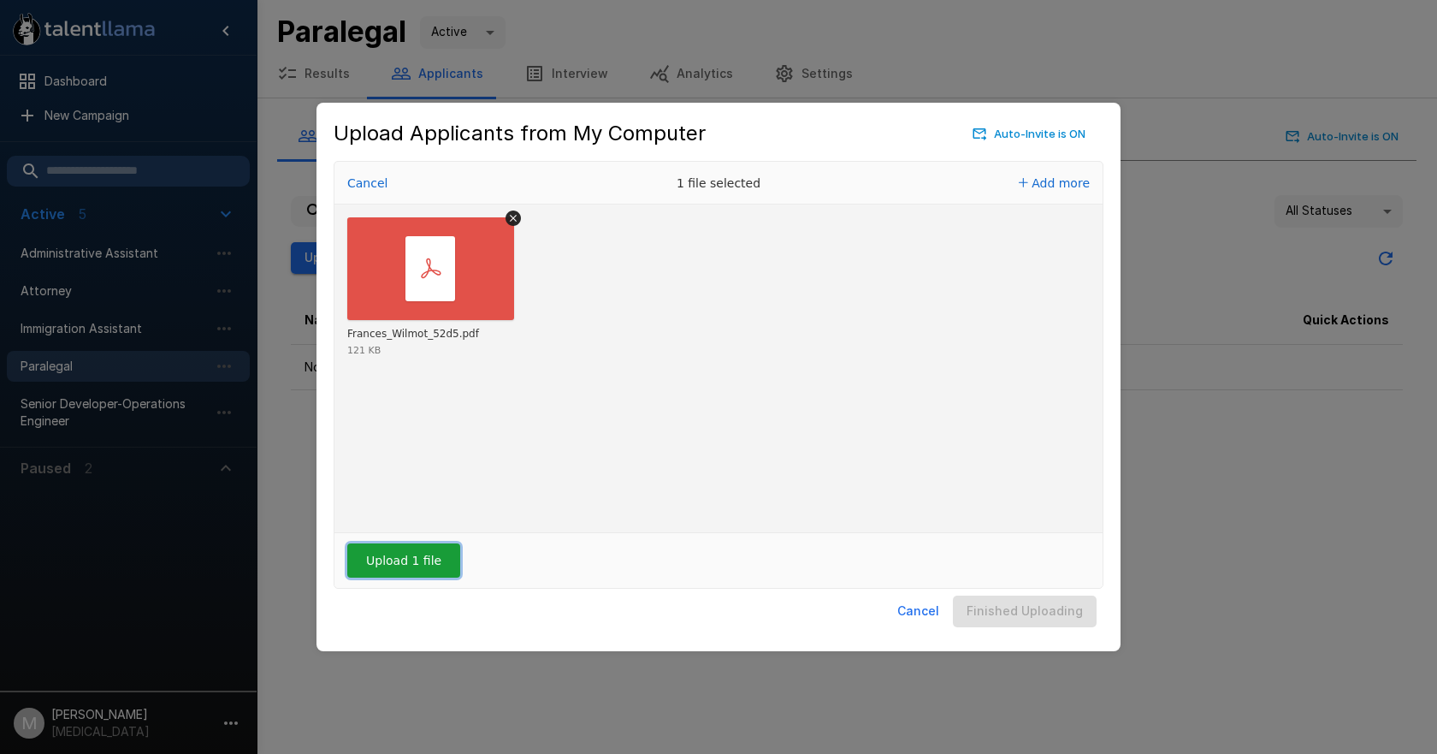
drag, startPoint x: 420, startPoint y: 560, endPoint x: 508, endPoint y: 564, distance: 88.2
click at [419, 560] on button "Upload 1 file" at bounding box center [403, 560] width 113 height 34
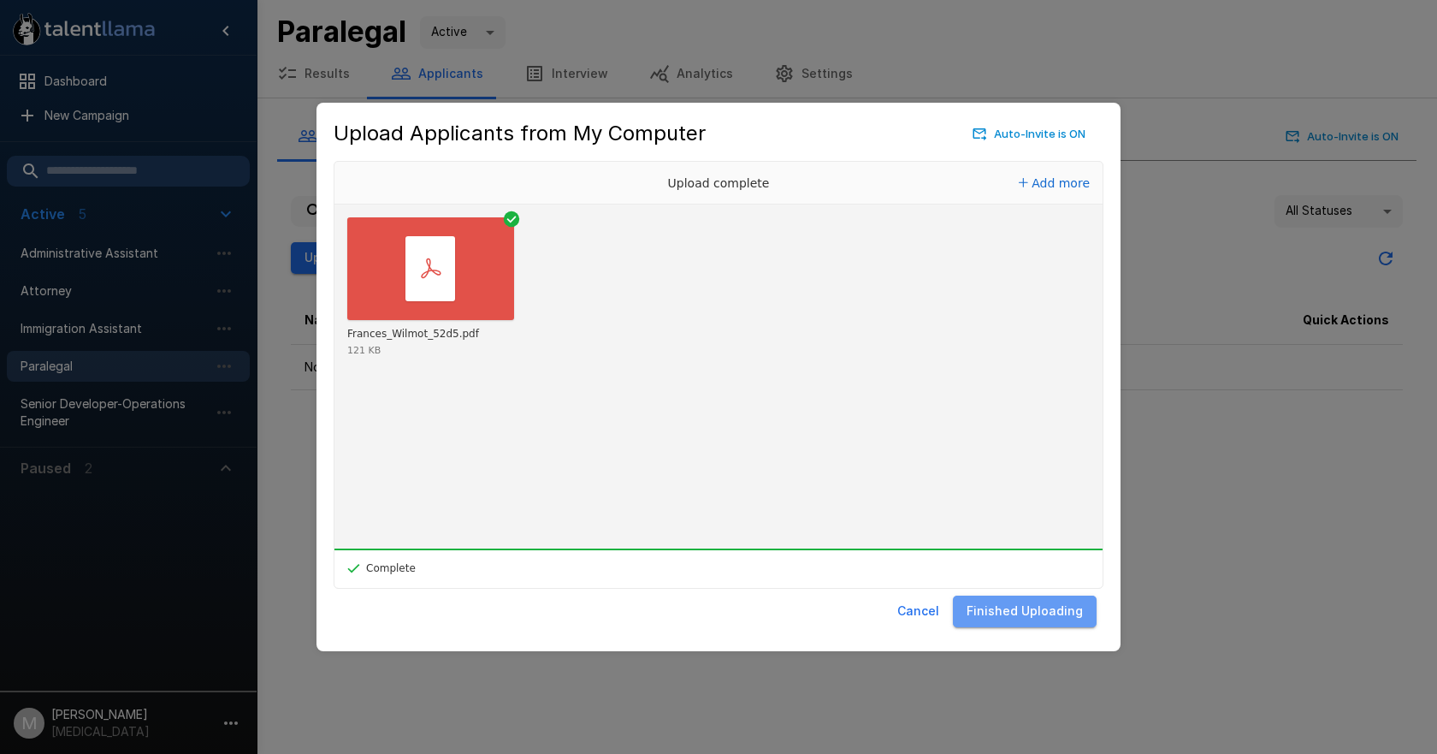
click at [1034, 611] on button "Finished Uploading" at bounding box center [1025, 611] width 144 height 32
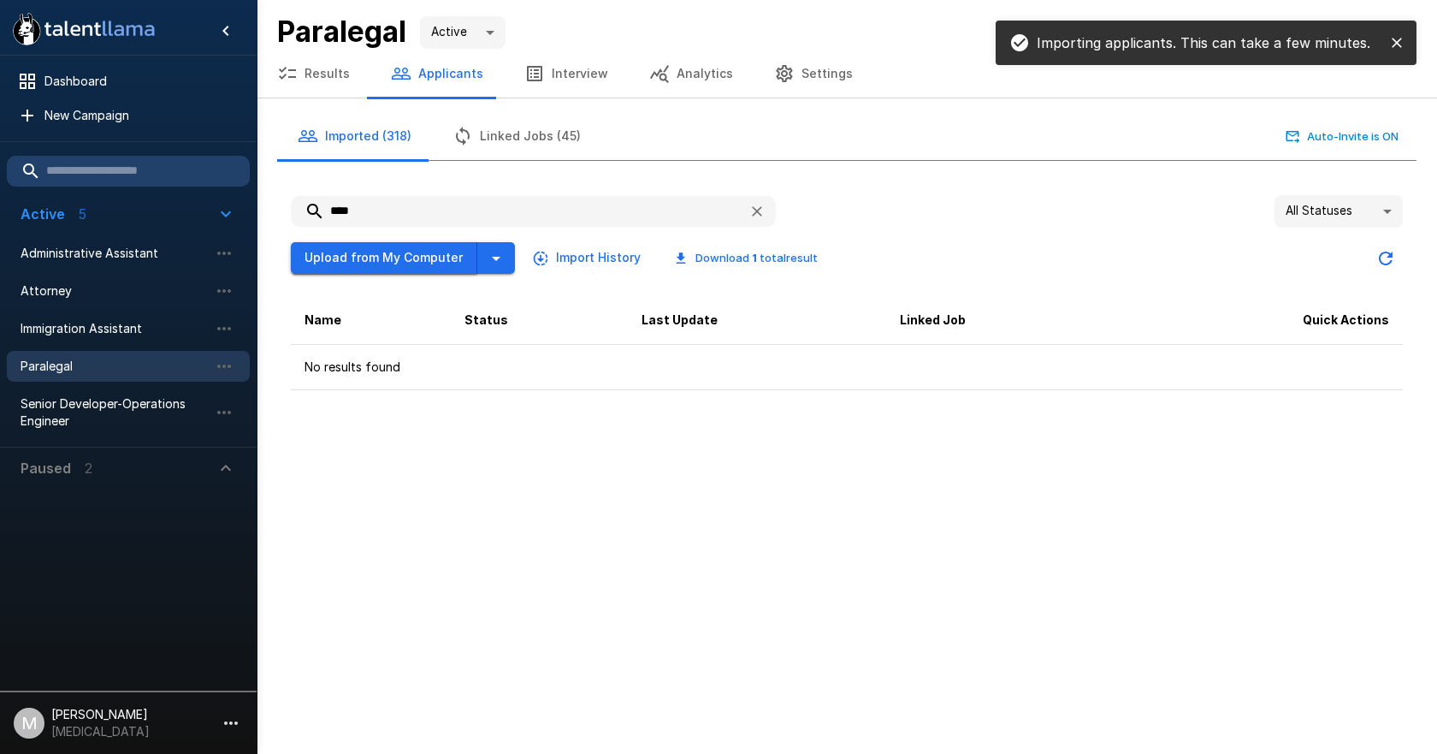
click at [429, 270] on button "Upload from My Computer" at bounding box center [384, 258] width 187 height 32
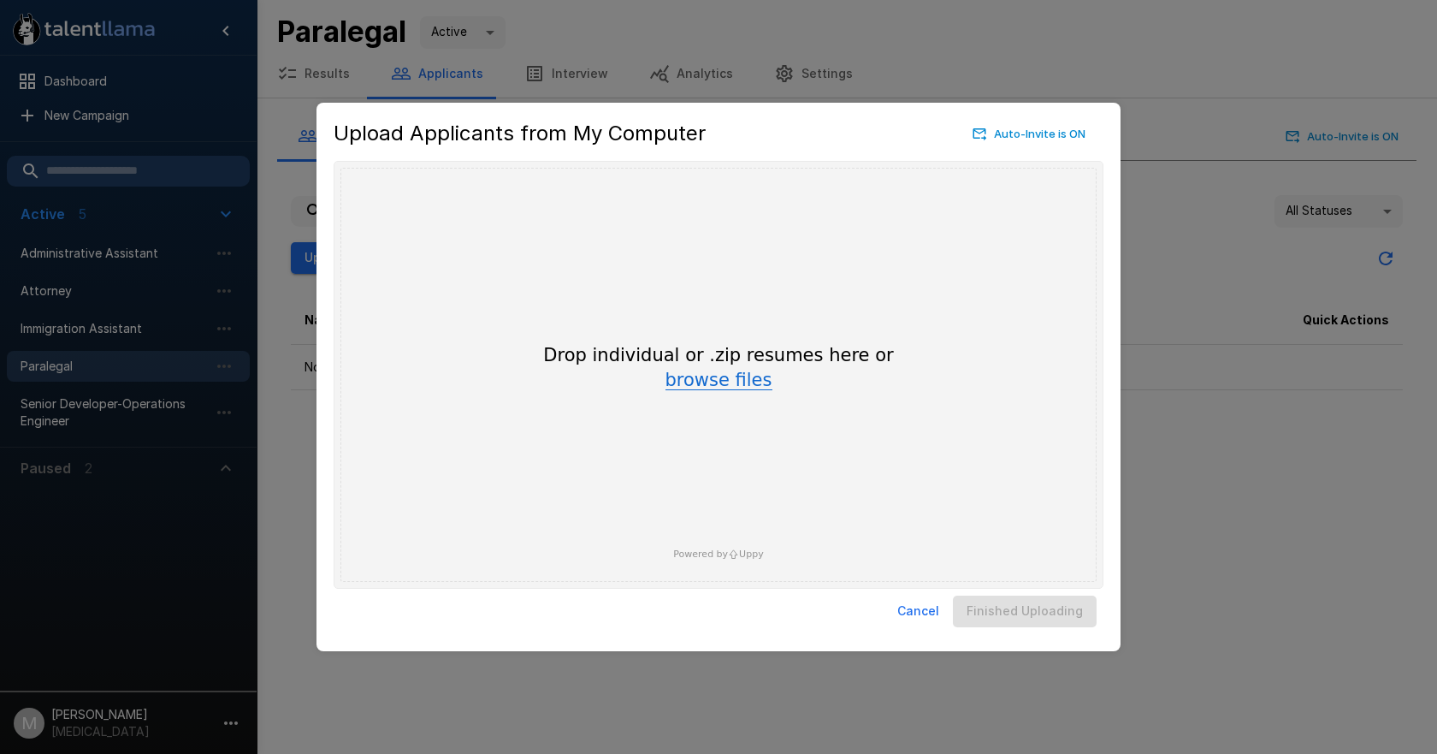
click at [711, 381] on button "browse files" at bounding box center [719, 380] width 107 height 19
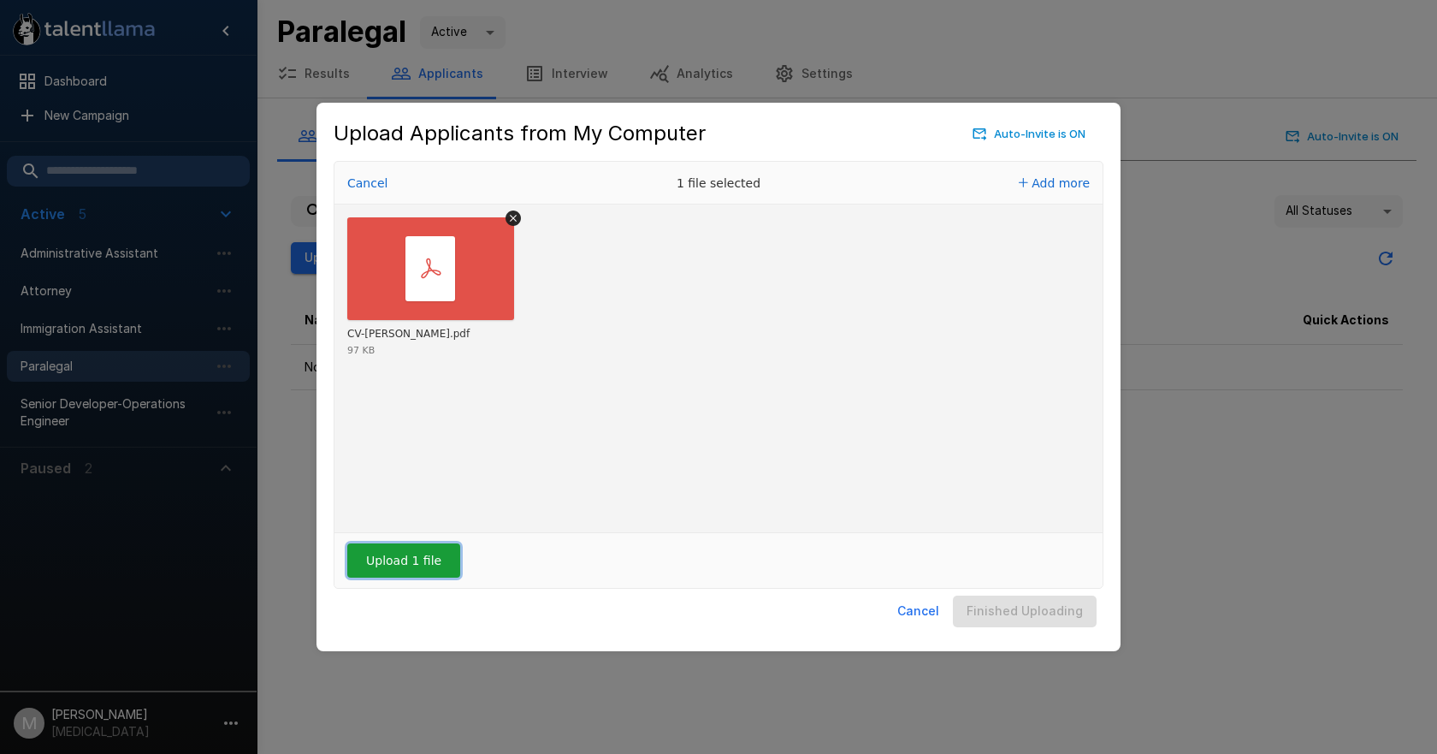
click at [398, 547] on button "Upload 1 file" at bounding box center [403, 560] width 113 height 34
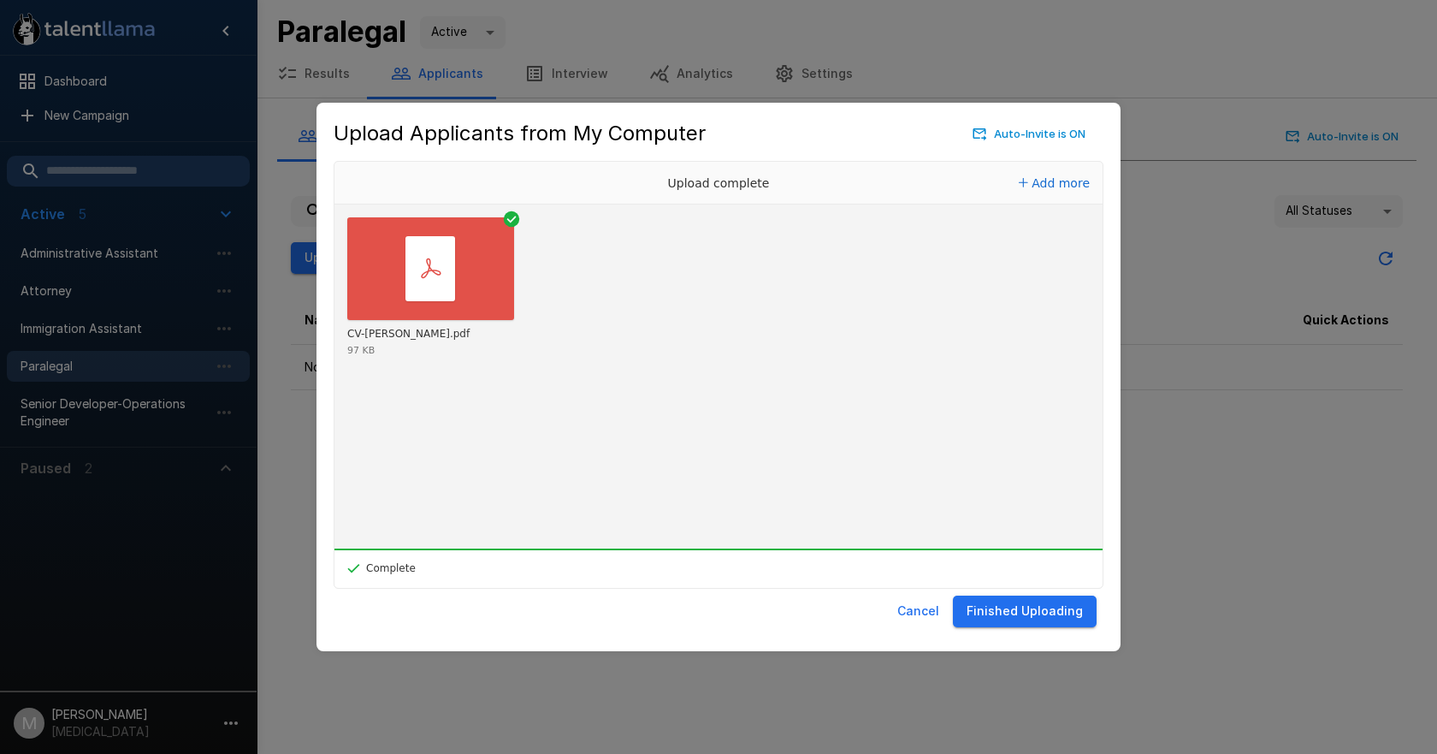
click at [968, 602] on button "Finished Uploading" at bounding box center [1025, 611] width 144 height 32
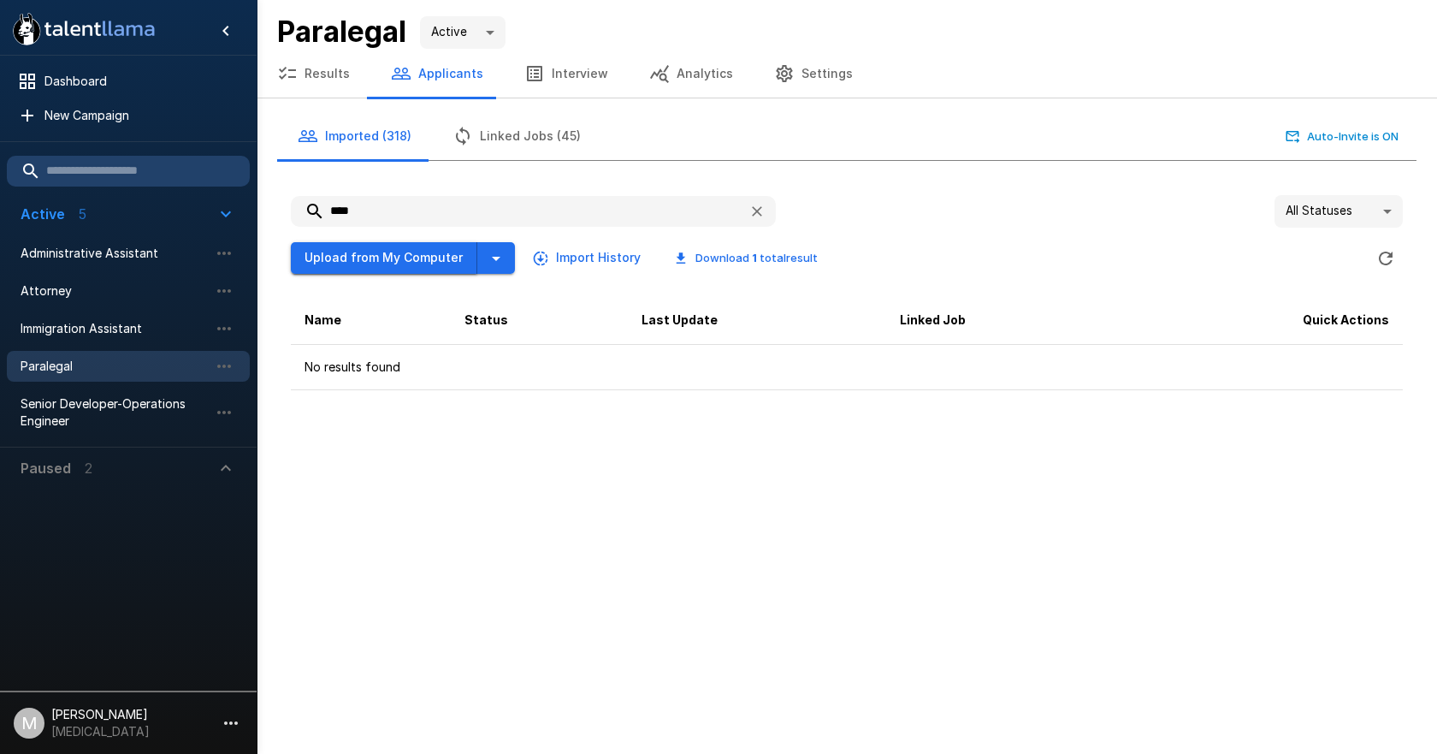
click at [334, 261] on button "Upload from My Computer" at bounding box center [384, 258] width 187 height 32
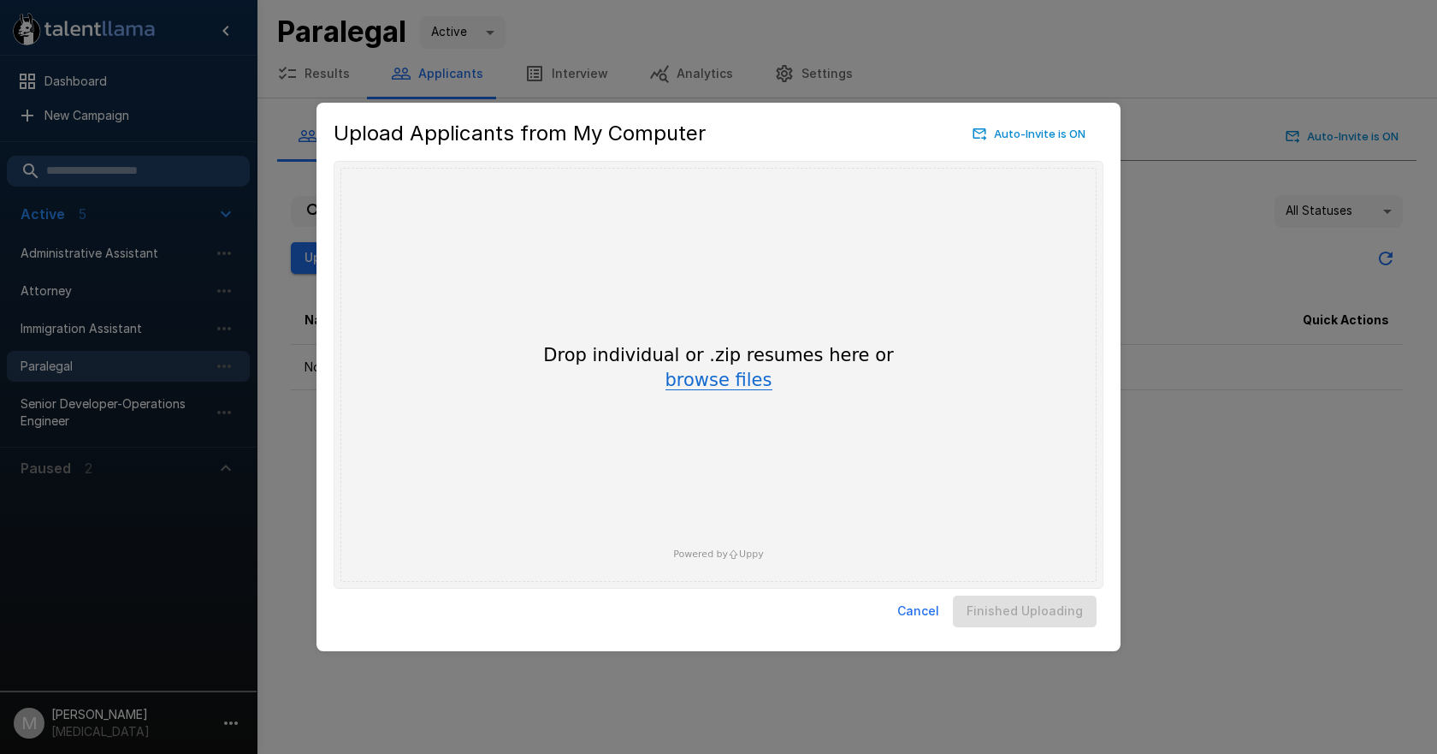
click at [719, 372] on button "browse files" at bounding box center [719, 380] width 107 height 19
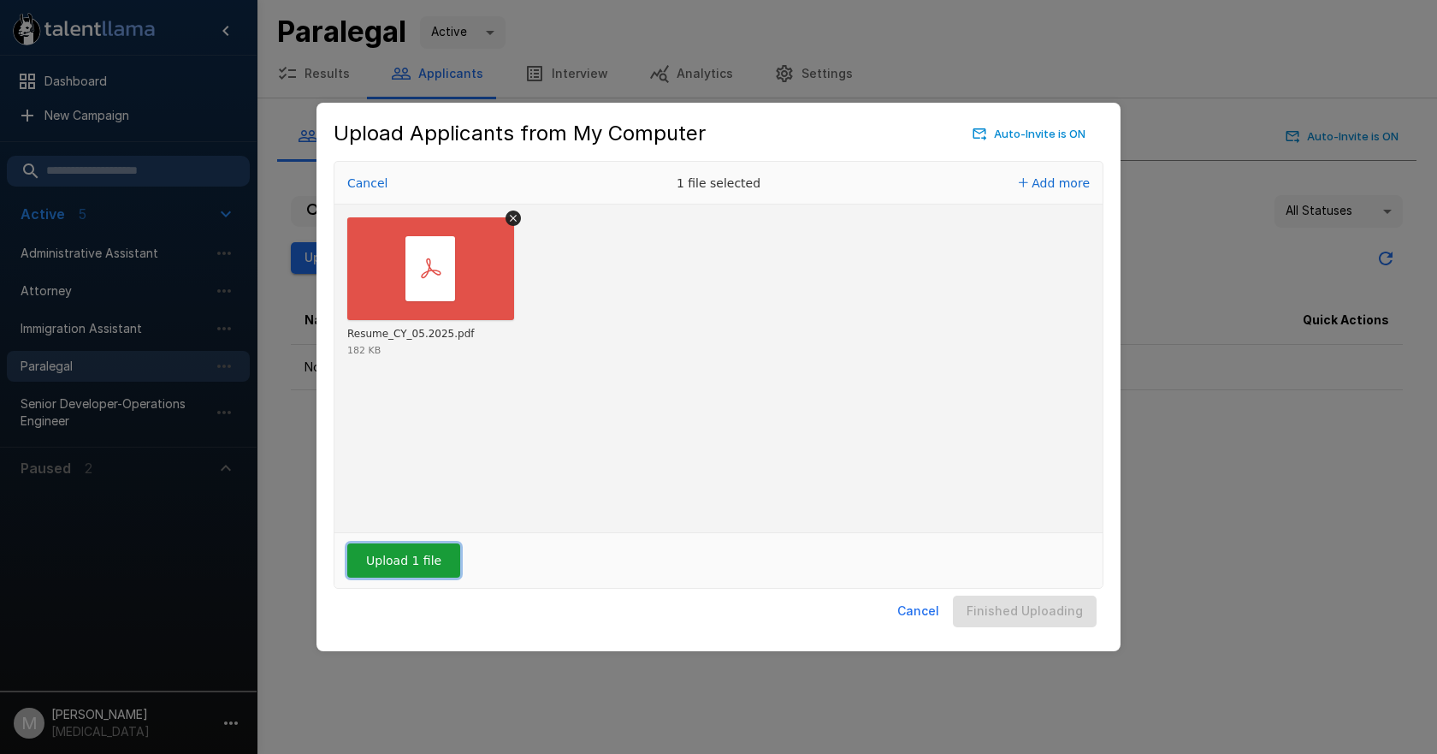
click at [394, 558] on button "Upload 1 file" at bounding box center [403, 560] width 113 height 34
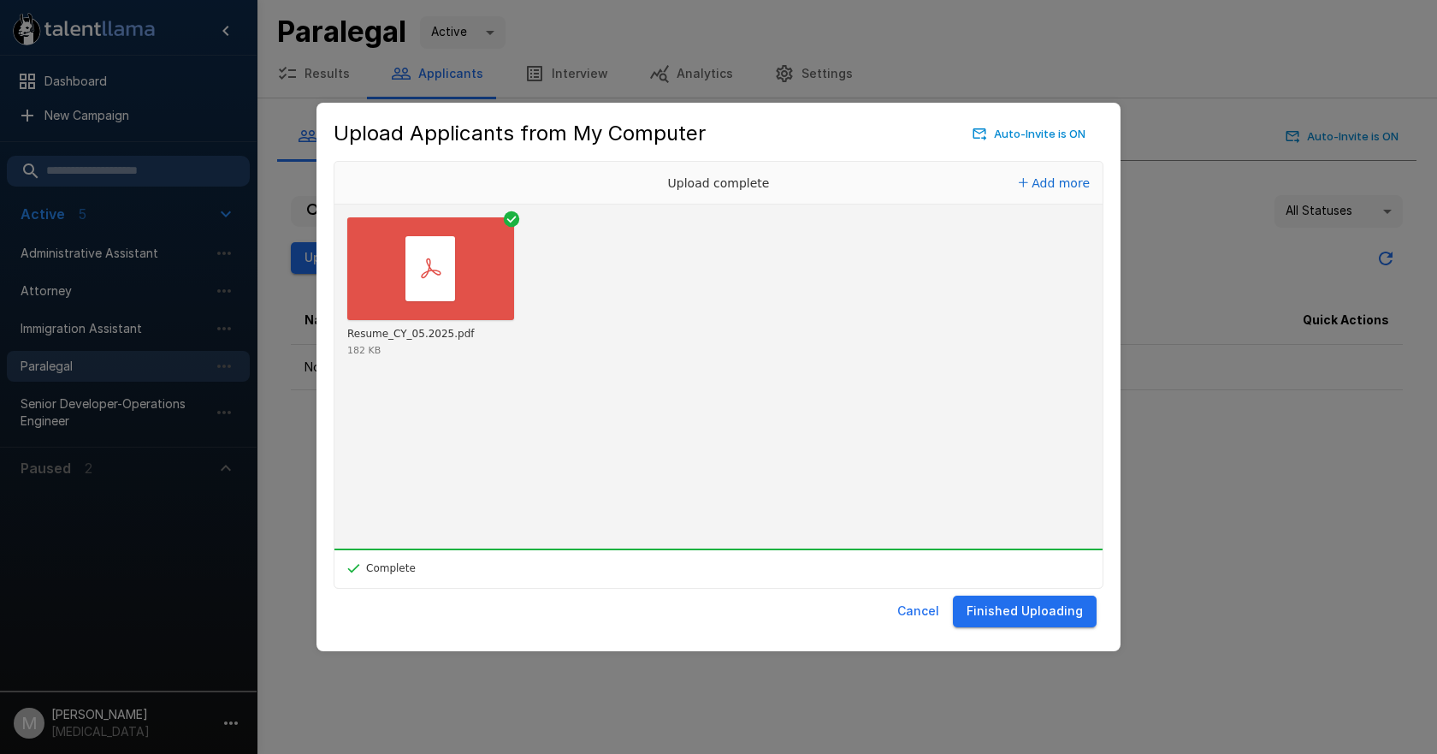
click at [1035, 613] on button "Finished Uploading" at bounding box center [1025, 611] width 144 height 32
